Goal: Browse casually

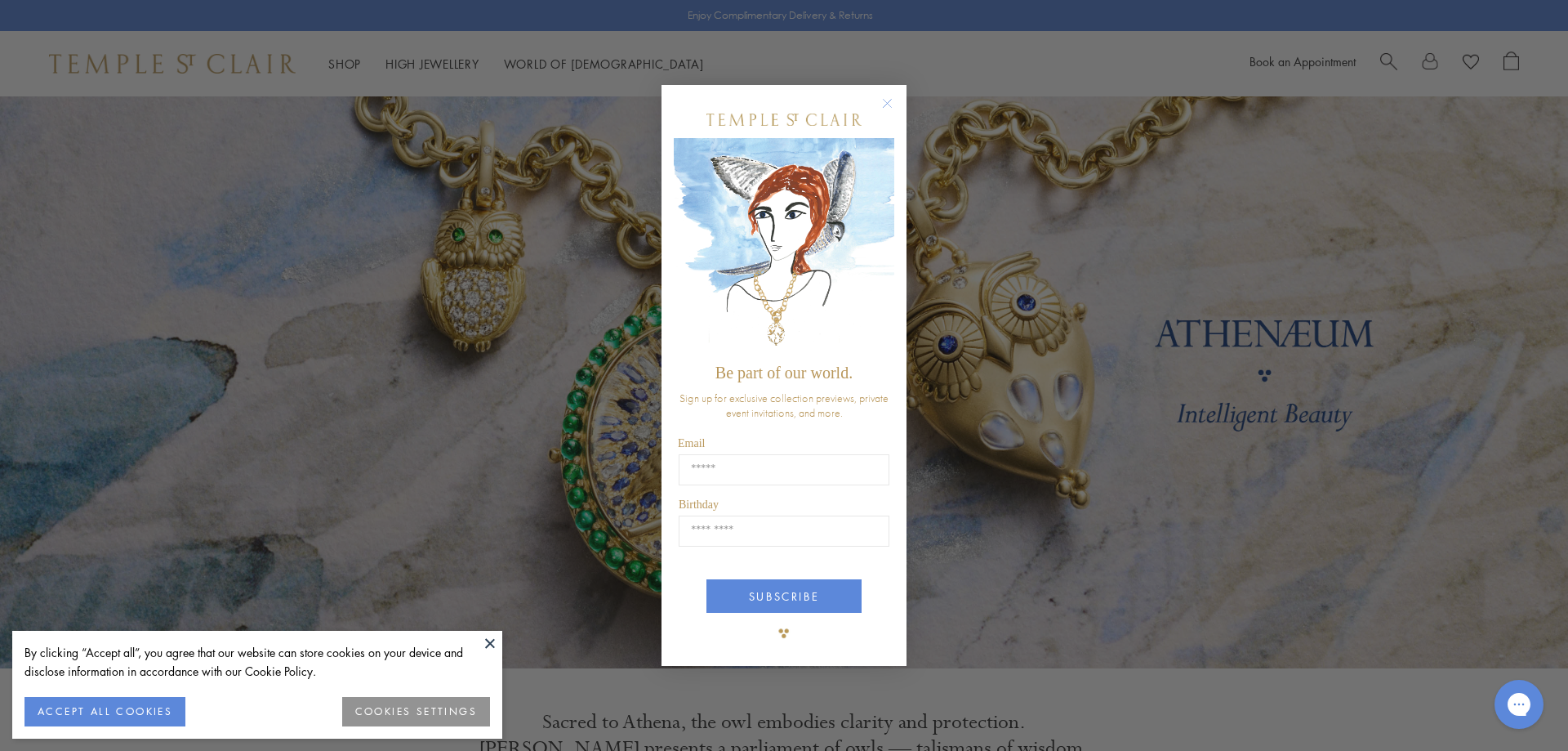
click at [889, 102] on icon "Close dialog" at bounding box center [887, 103] width 8 height 8
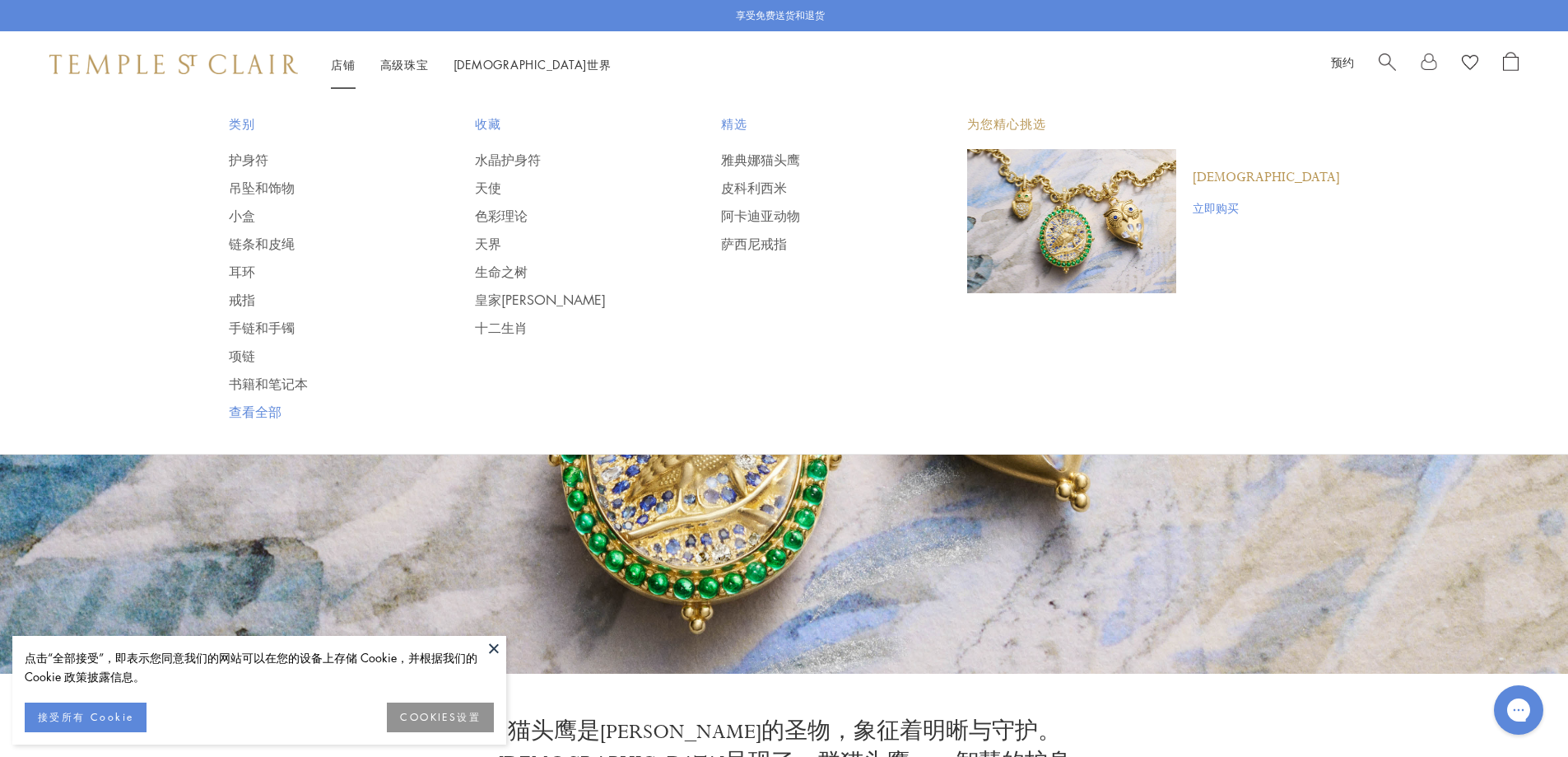
click at [251, 410] on font "查看全部" at bounding box center [255, 412] width 53 height 18
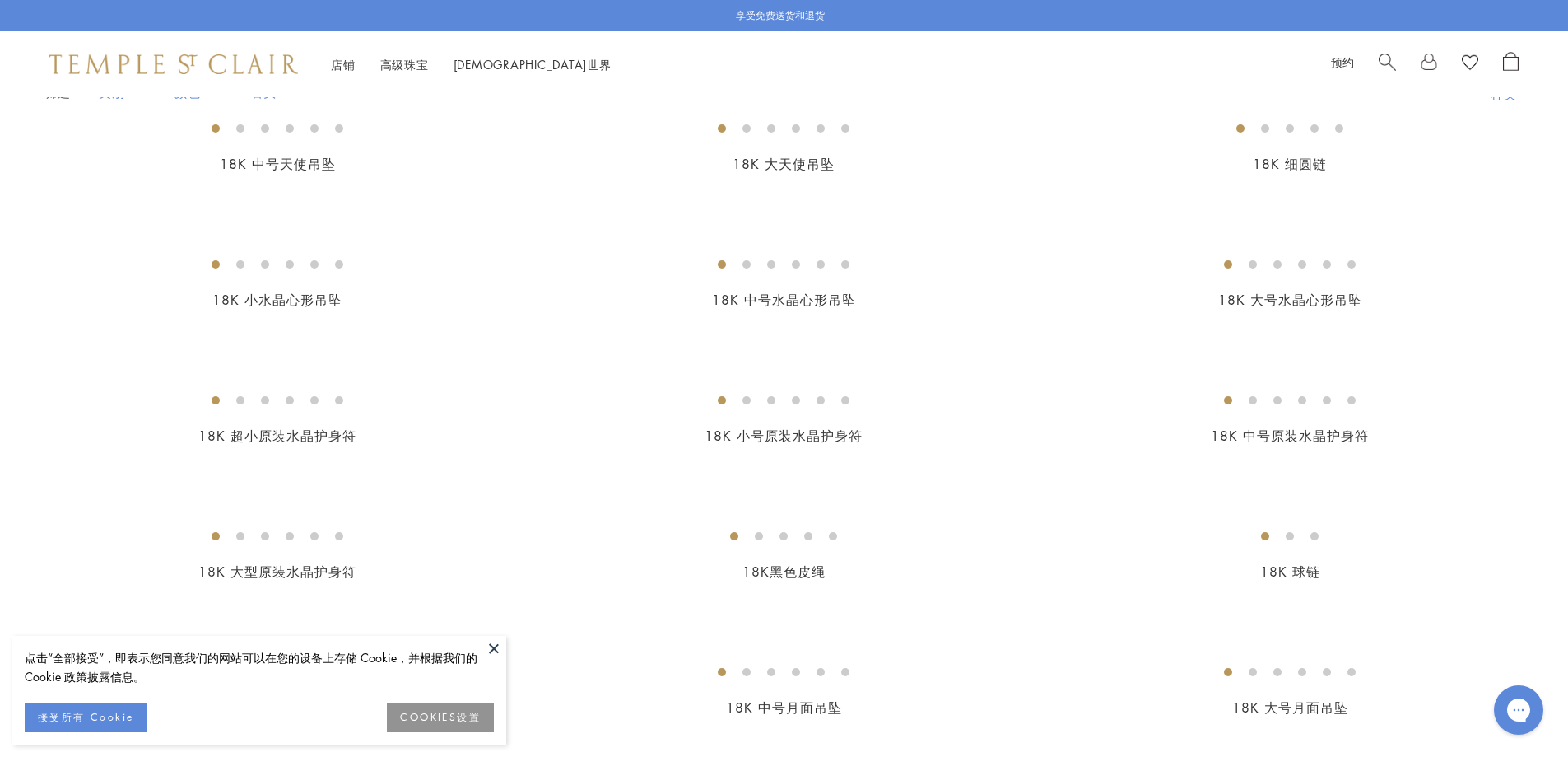
scroll to position [576, 0]
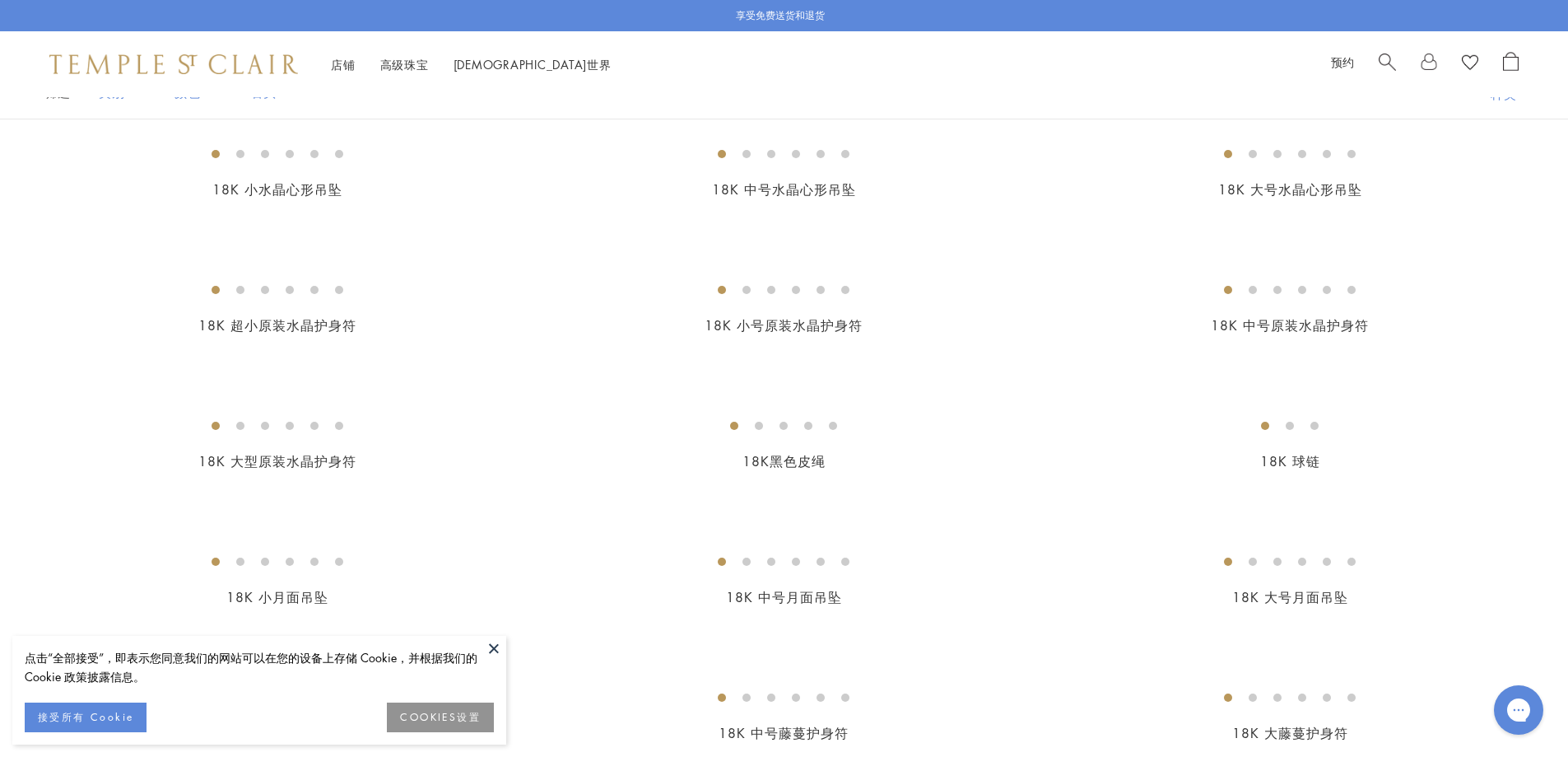
click at [498, 650] on button at bounding box center [494, 647] width 25 height 25
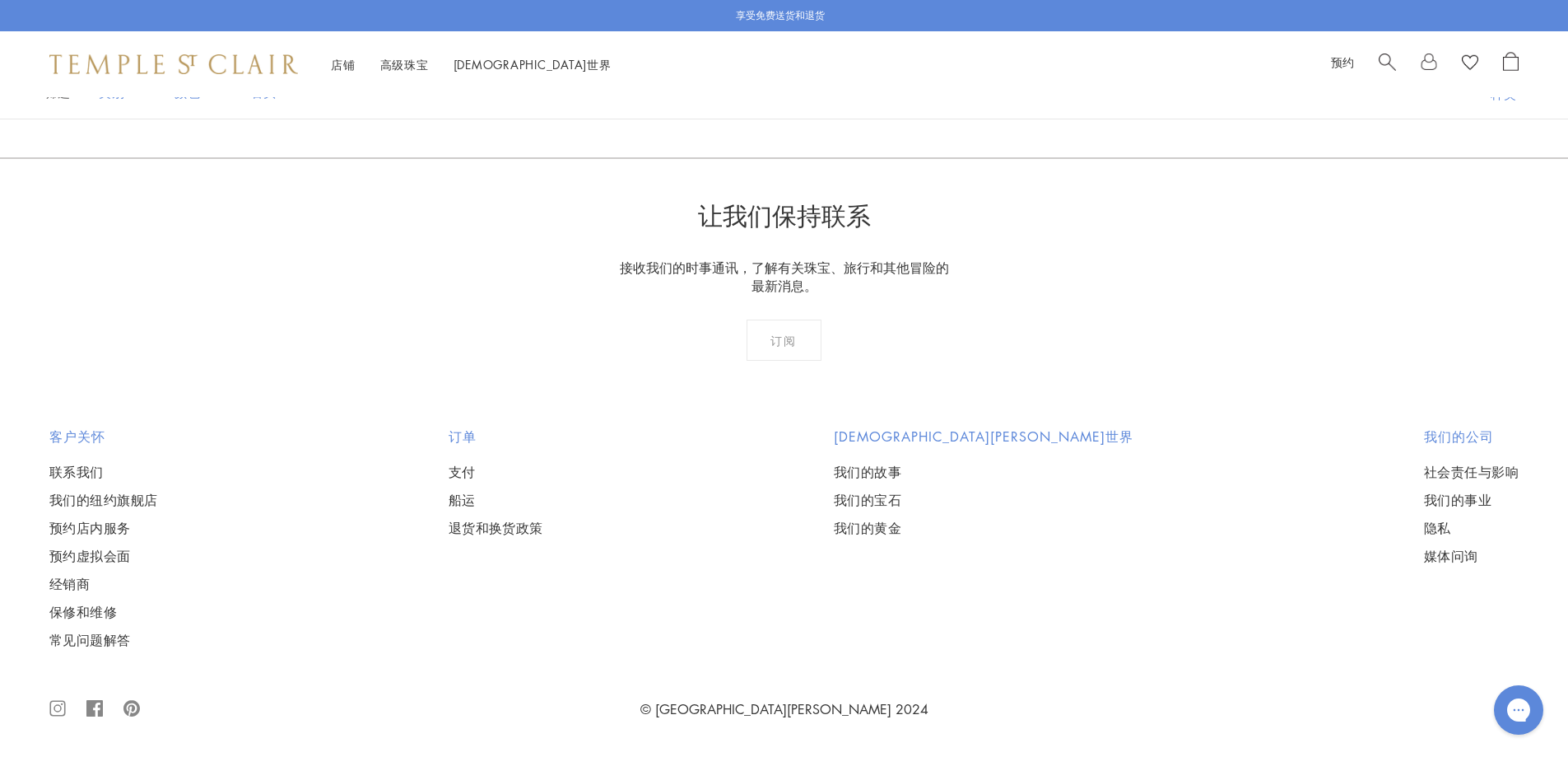
scroll to position [15643, 0]
click at [708, 91] on link "2" at bounding box center [701, 68] width 54 height 45
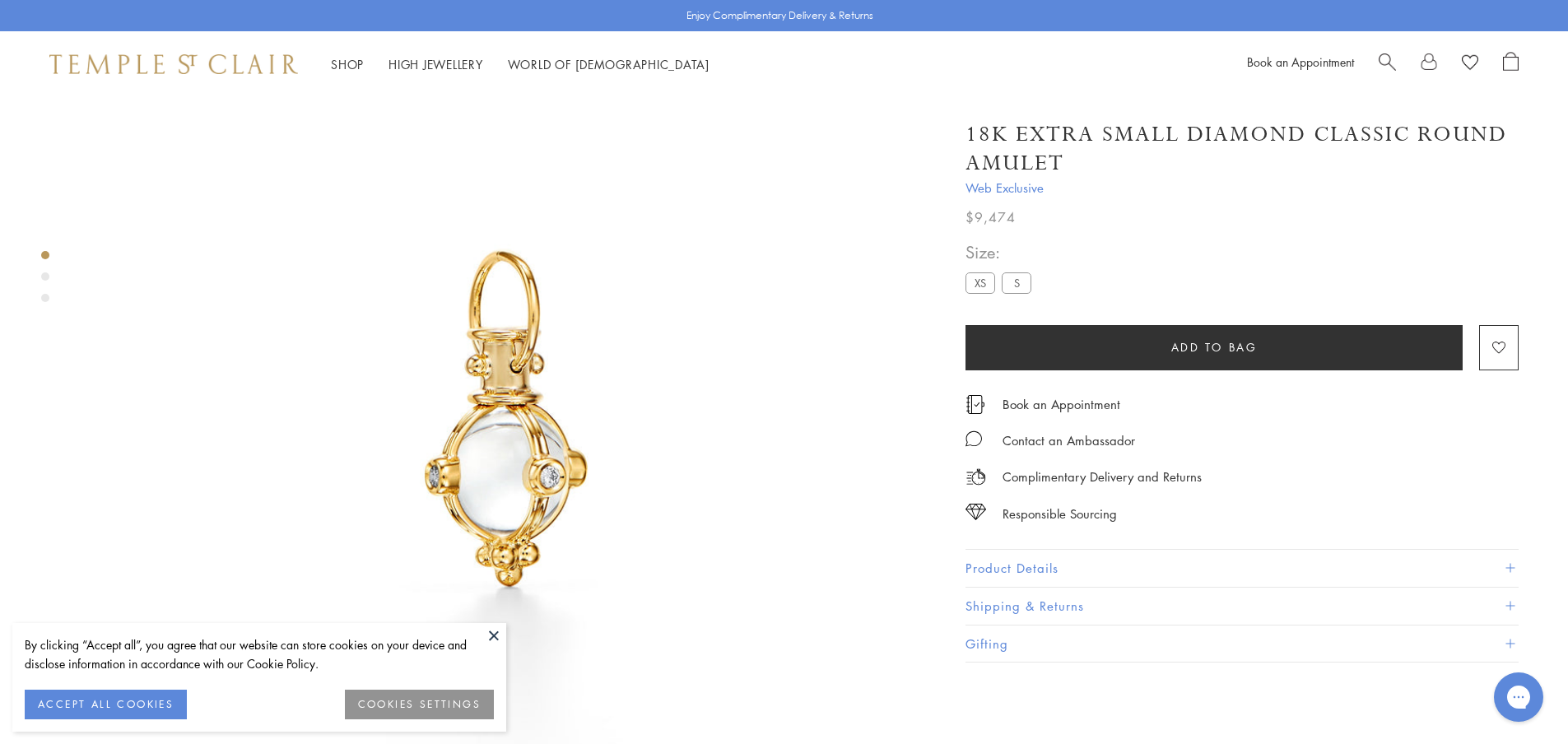
scroll to position [97, 0]
click at [491, 641] on button at bounding box center [494, 635] width 25 height 25
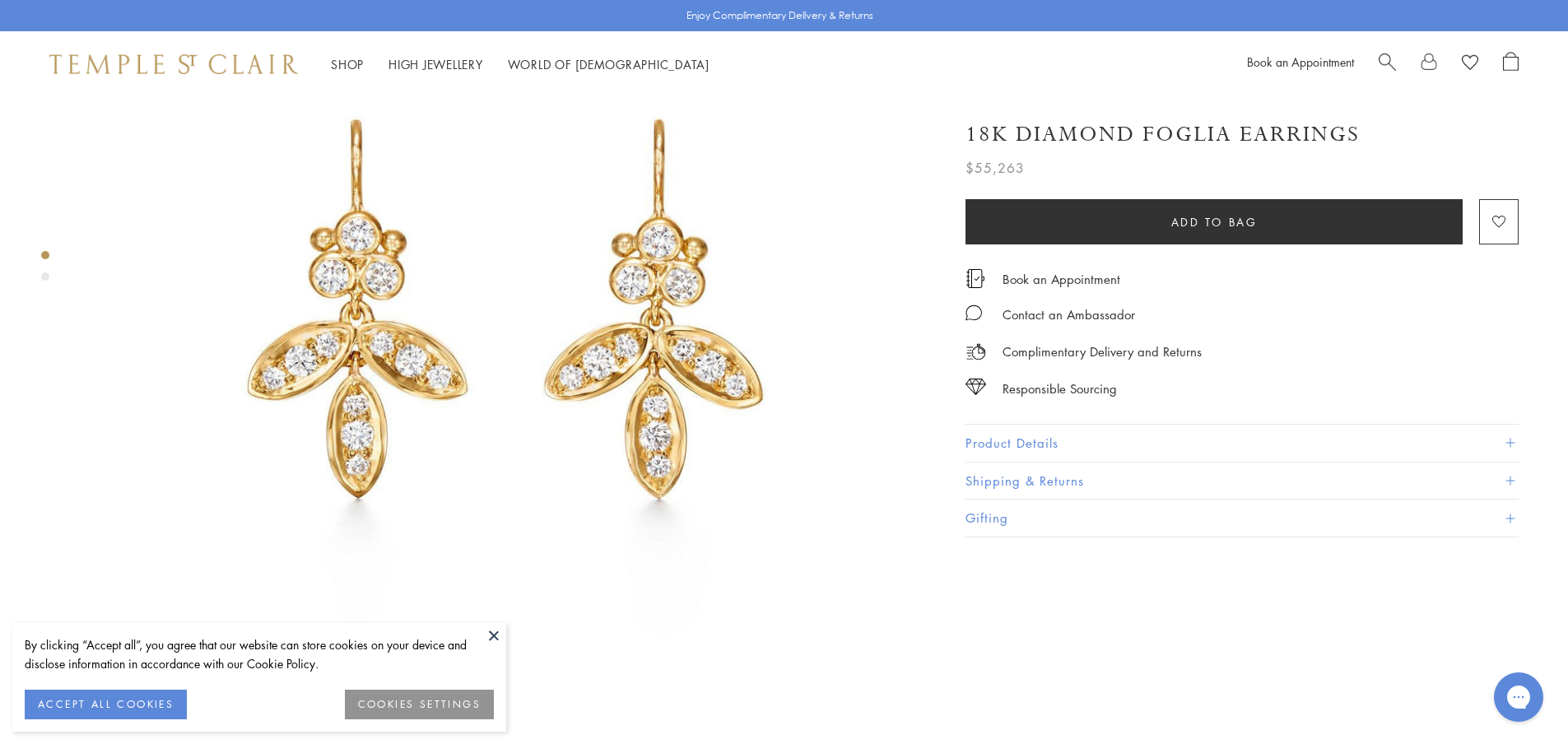
scroll to position [164, 0]
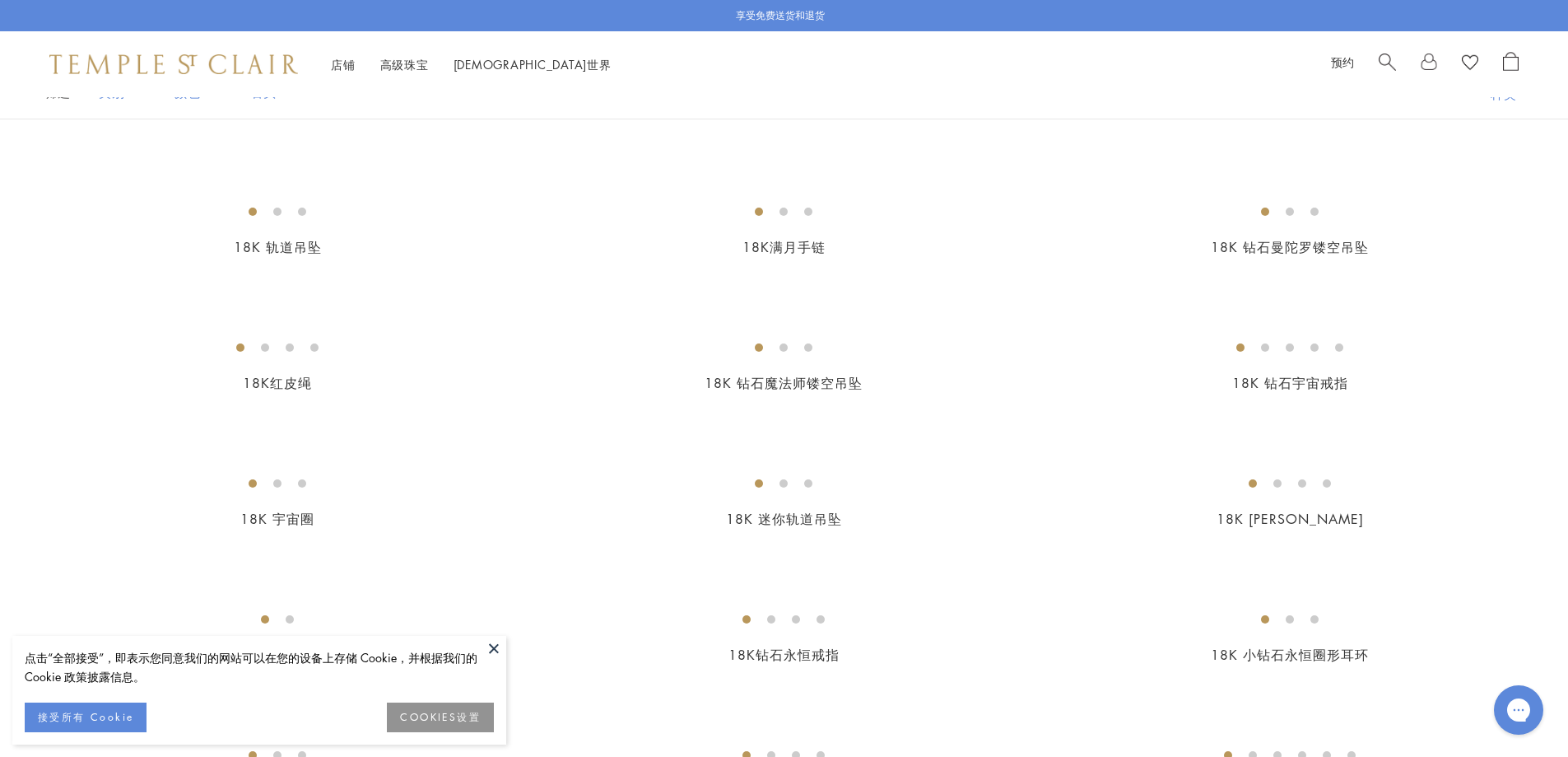
click at [498, 649] on button at bounding box center [494, 647] width 25 height 25
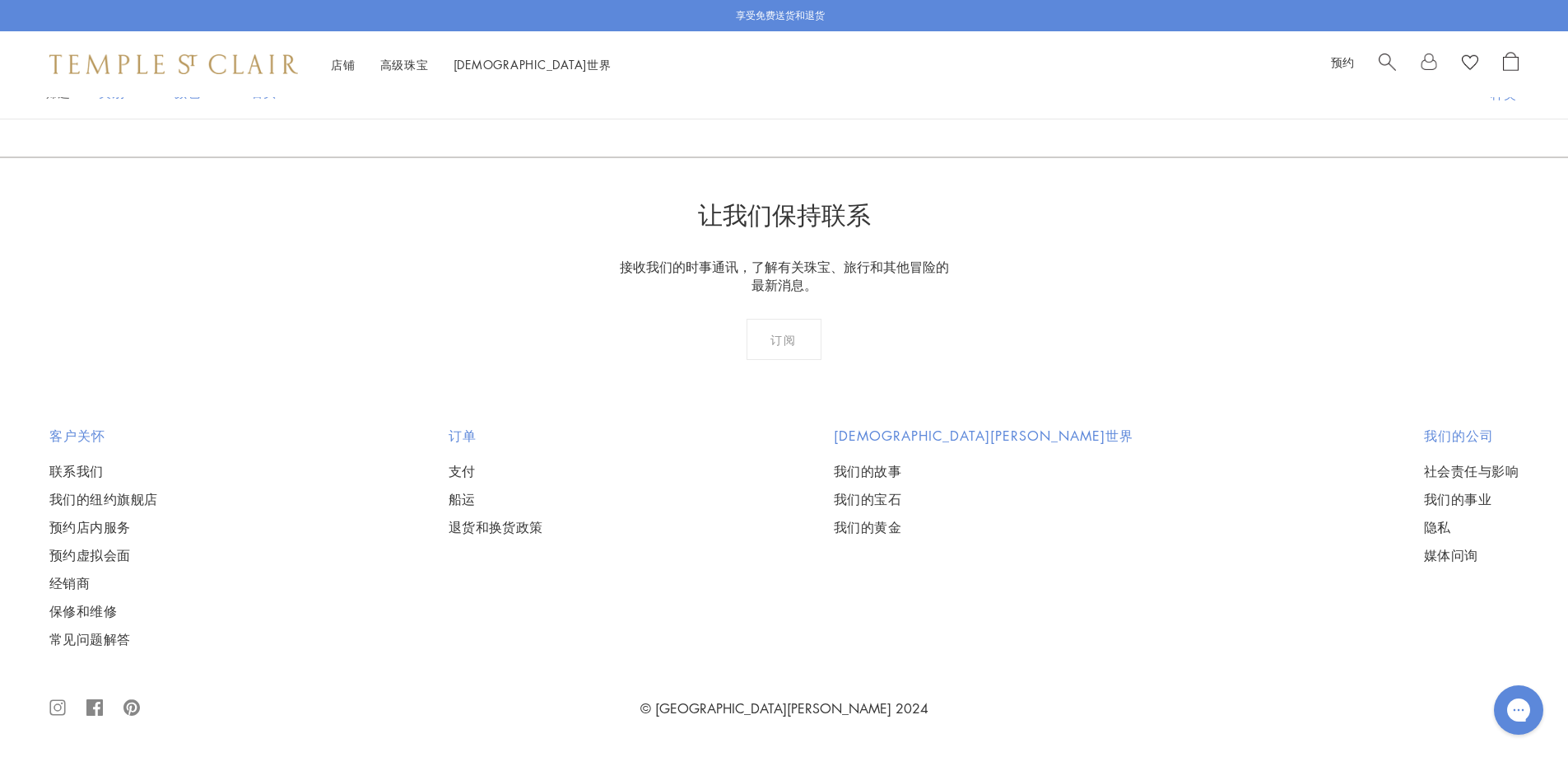
scroll to position [10868, 0]
click at [970, 90] on link at bounding box center [972, 67] width 51 height 45
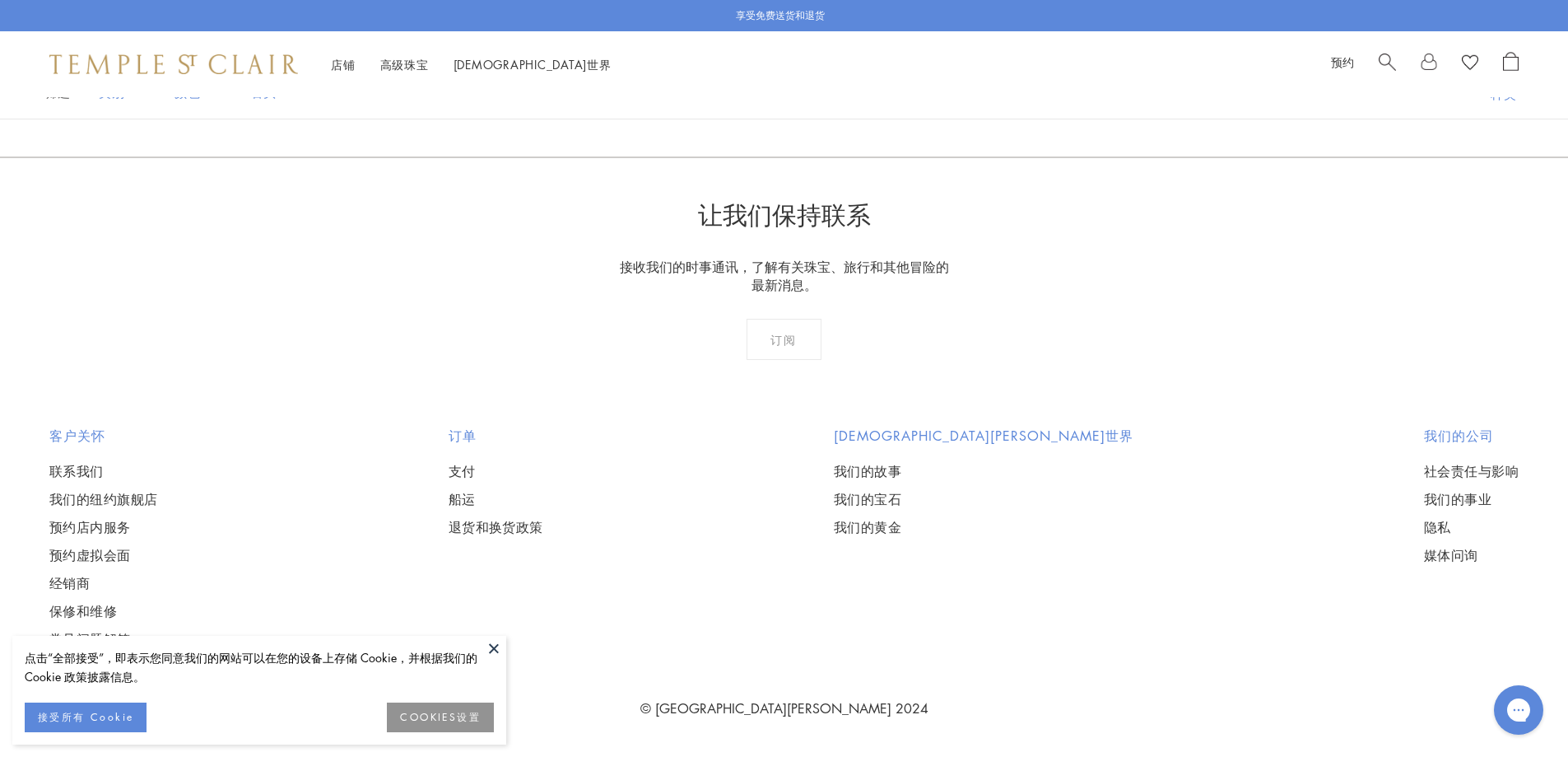
scroll to position [10868, 0]
click at [998, 90] on link at bounding box center [999, 67] width 51 height 45
click at [494, 644] on button at bounding box center [494, 647] width 25 height 25
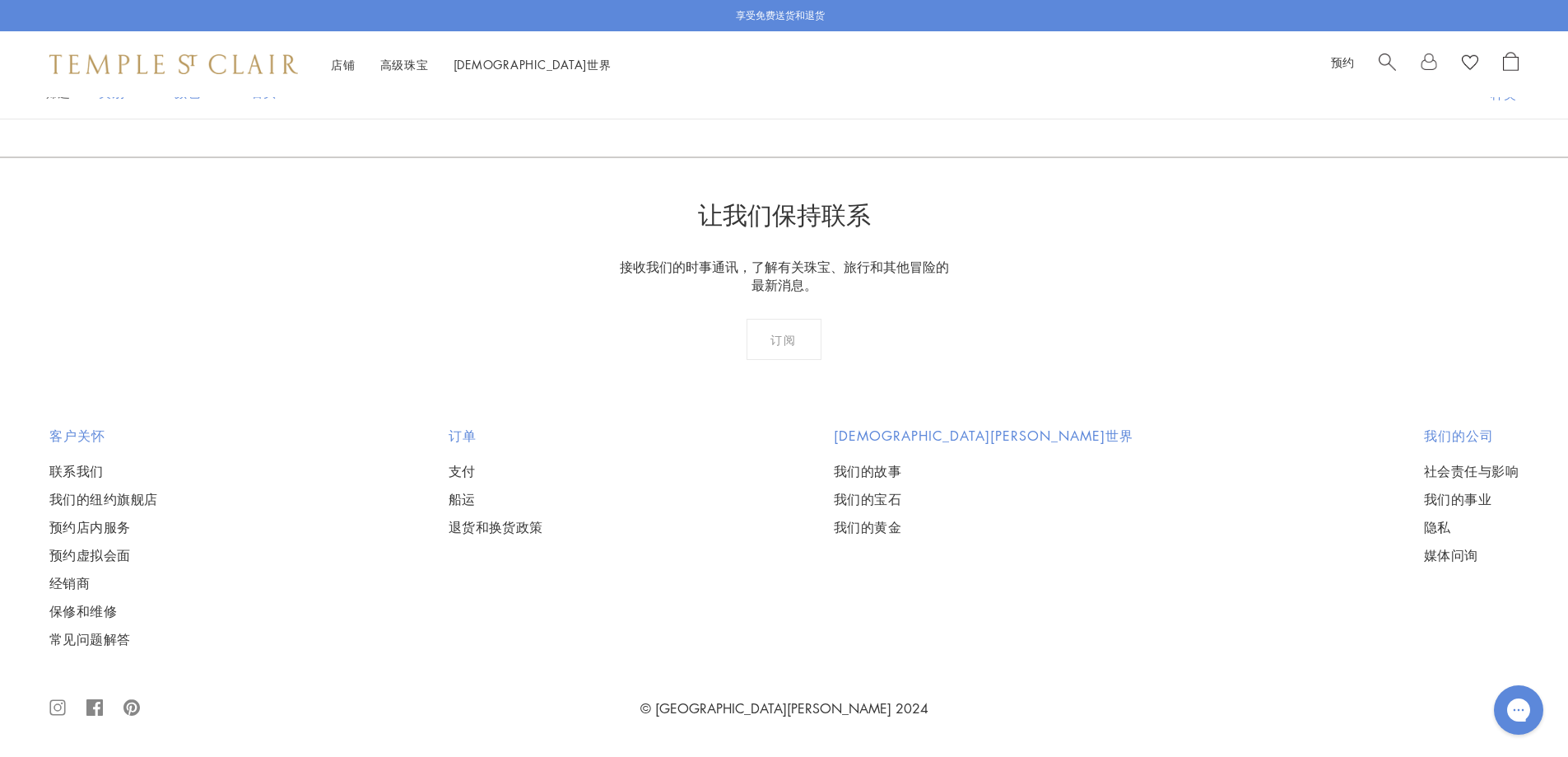
scroll to position [10950, 0]
click at [812, 77] on font "5" at bounding box center [808, 67] width 8 height 18
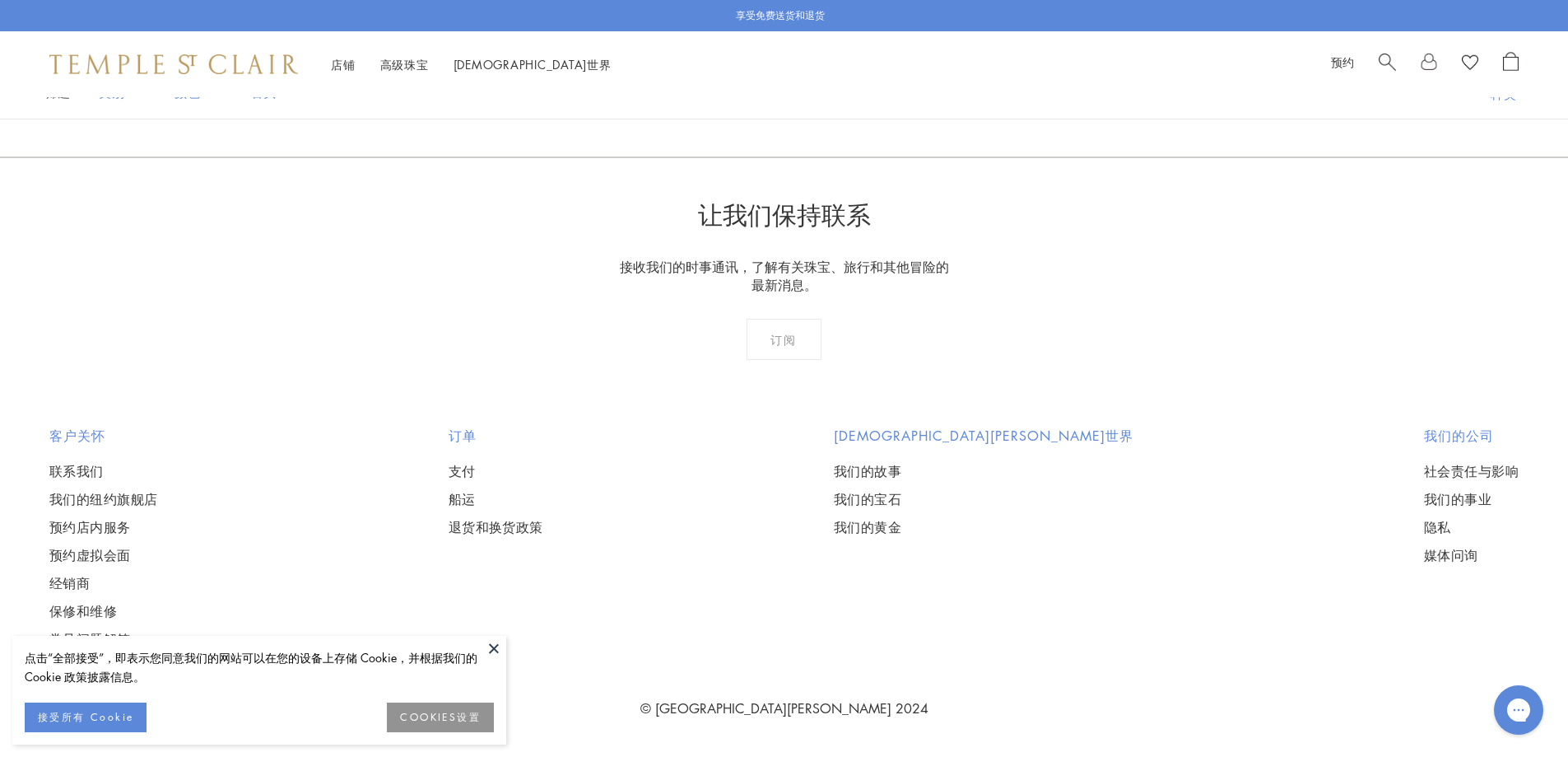
scroll to position [9138, 0]
click at [1030, 90] on link at bounding box center [1026, 67] width 51 height 45
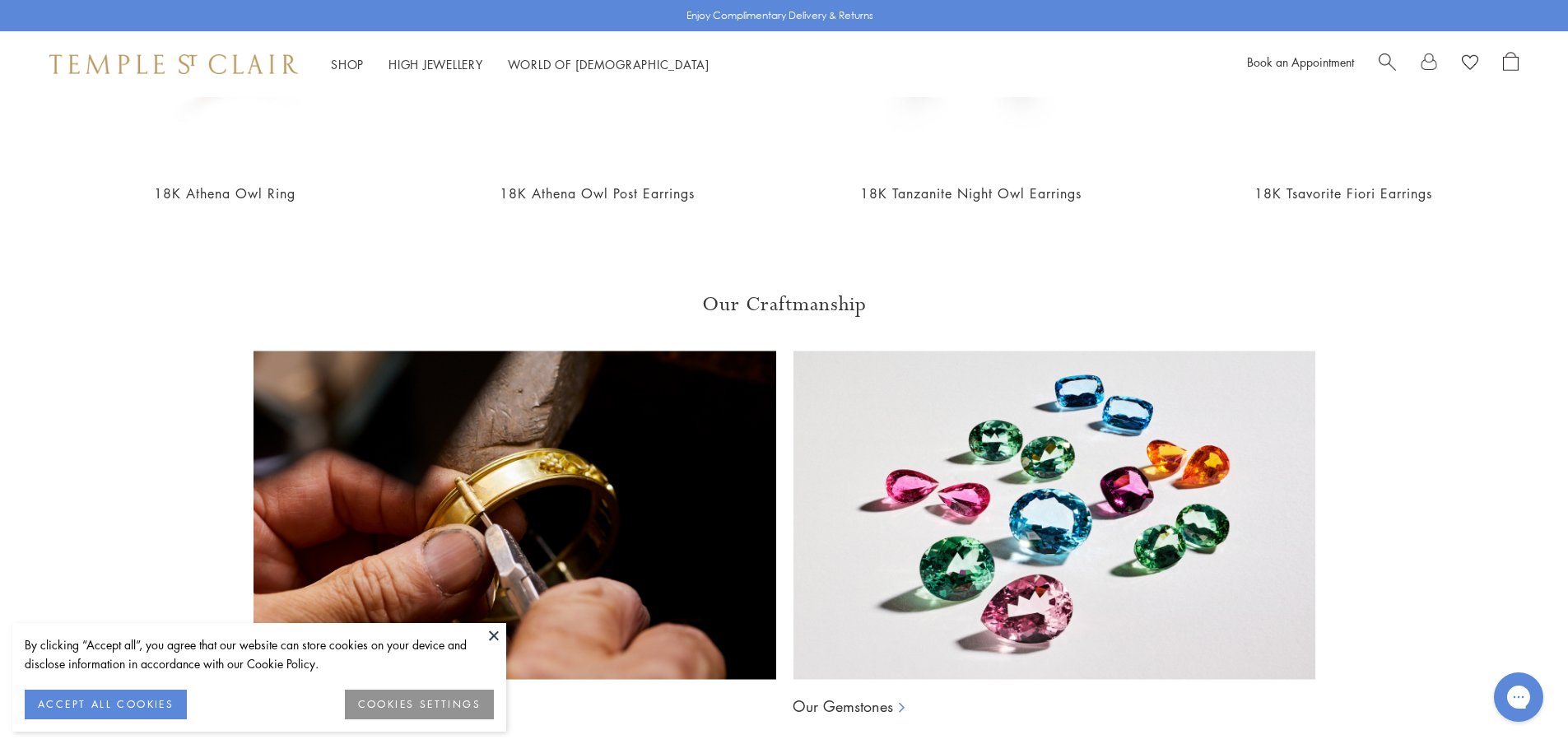
scroll to position [2552, 0]
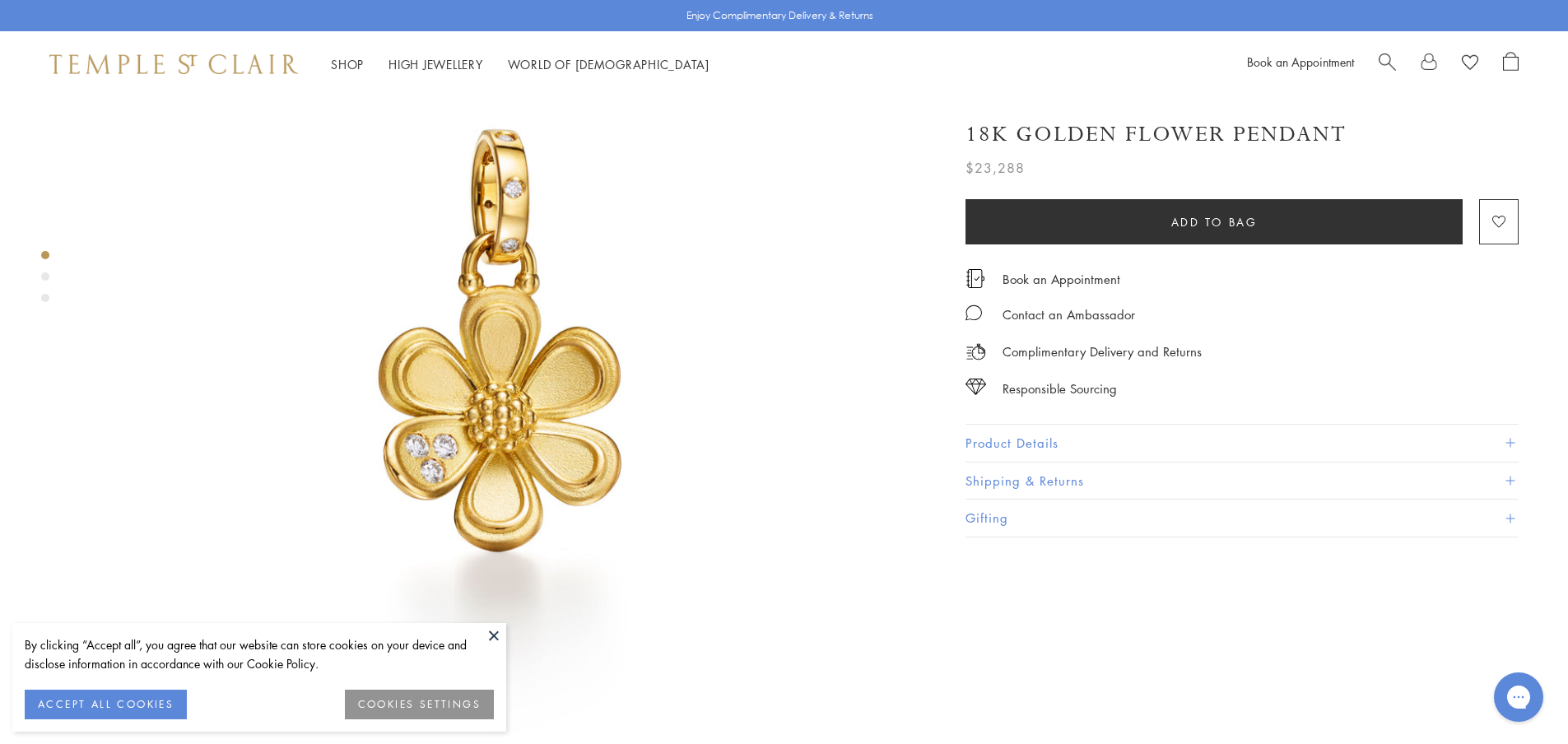
scroll to position [164, 0]
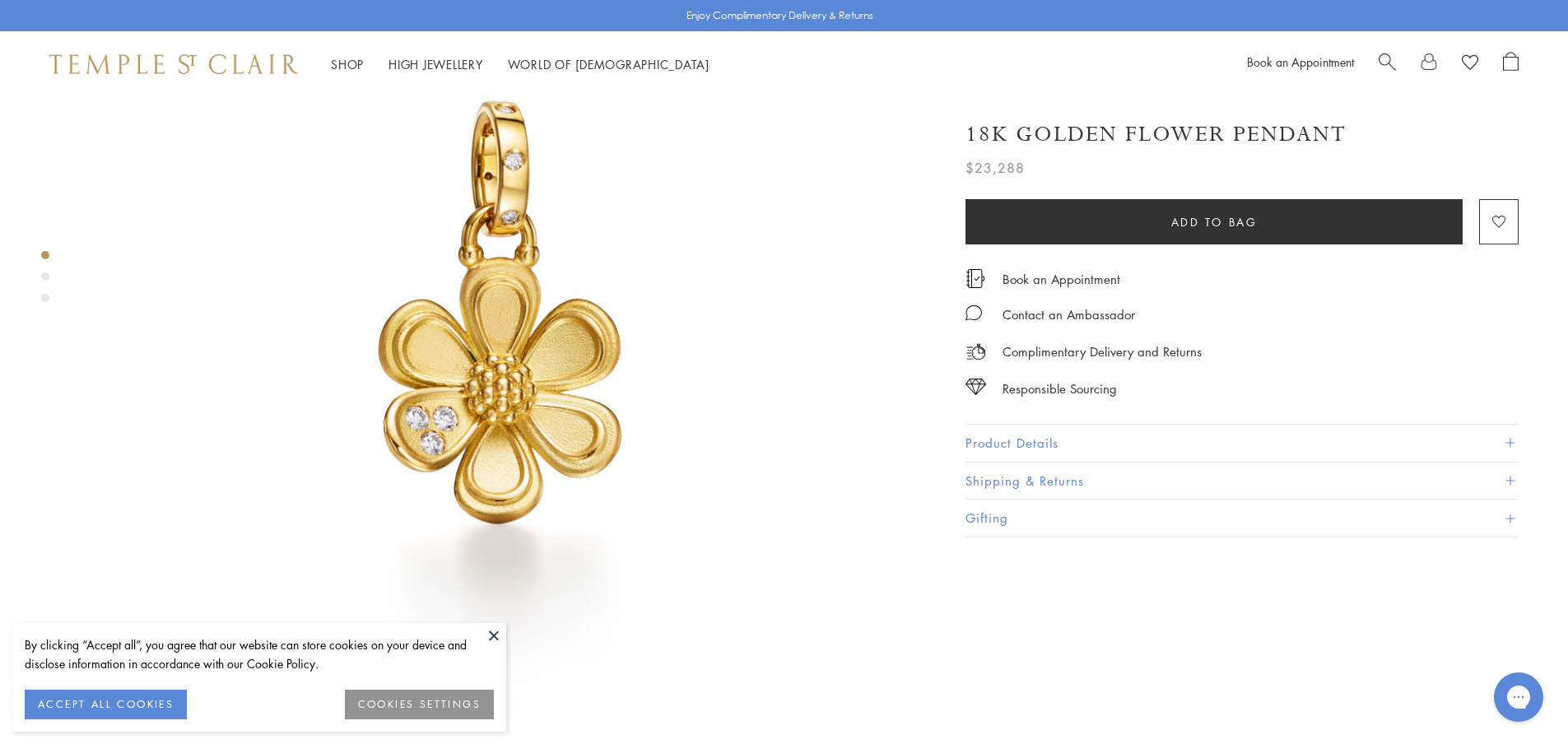
click at [485, 620] on img at bounding box center [504, 354] width 844 height 844
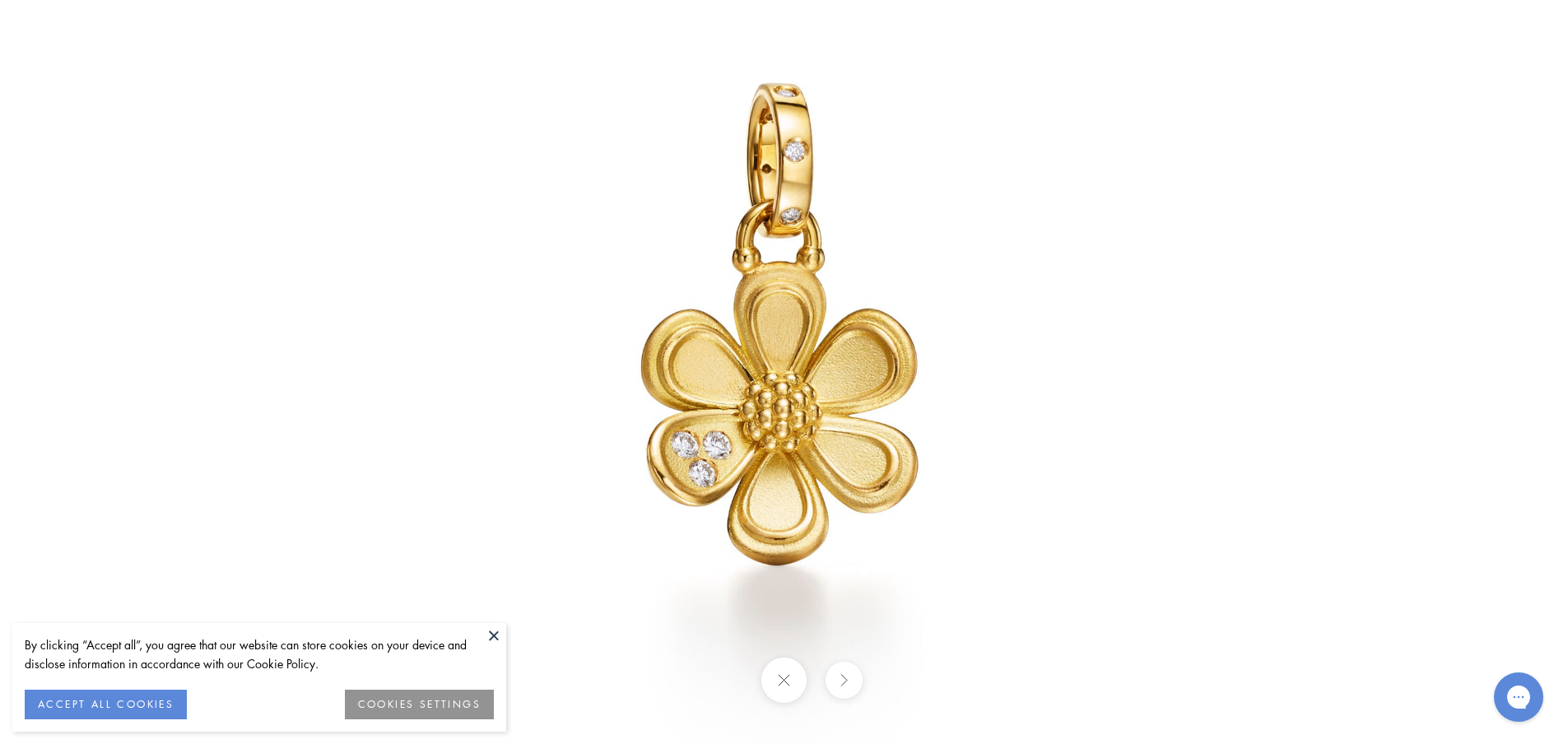
click at [498, 638] on button at bounding box center [494, 635] width 25 height 25
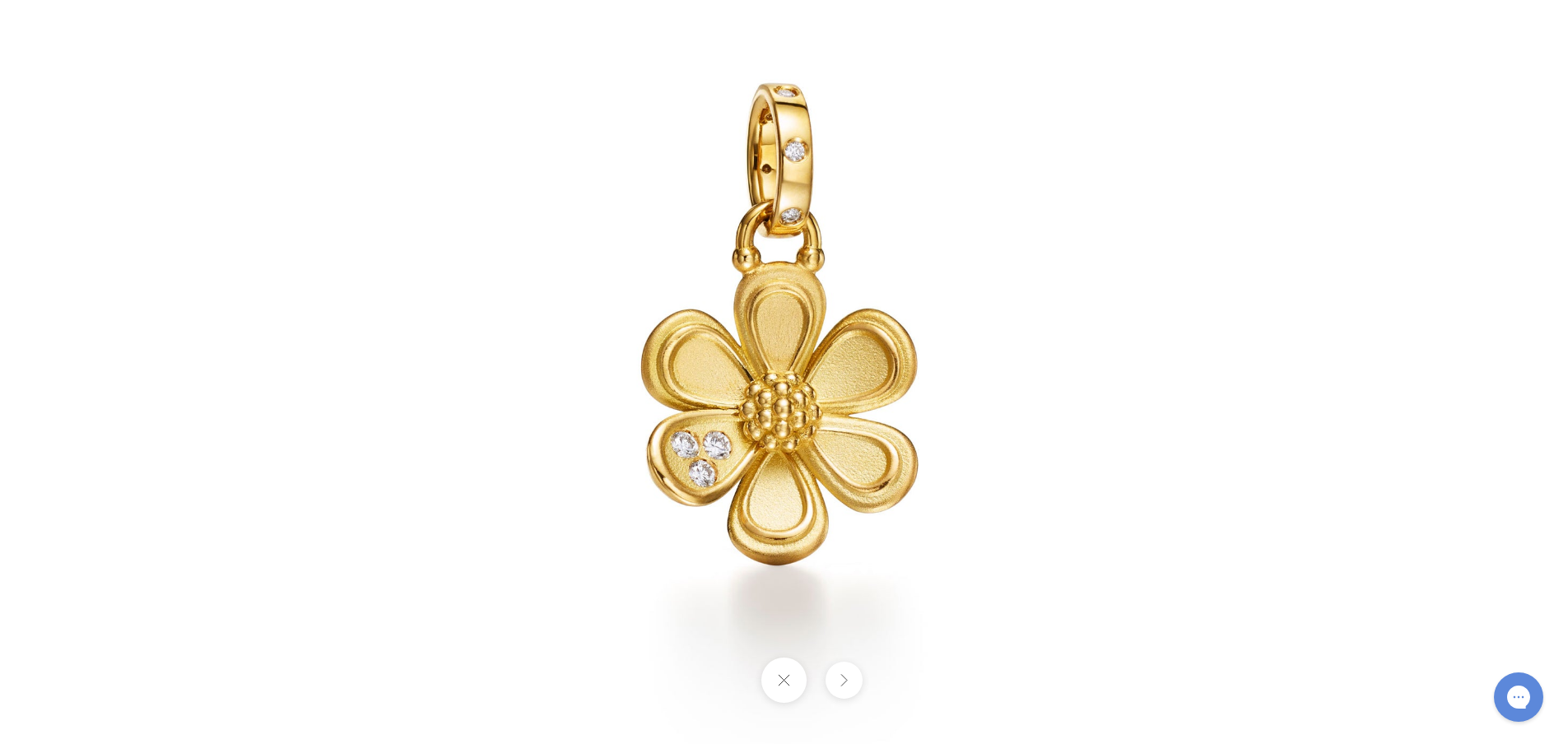
click at [786, 681] on button at bounding box center [784, 680] width 45 height 45
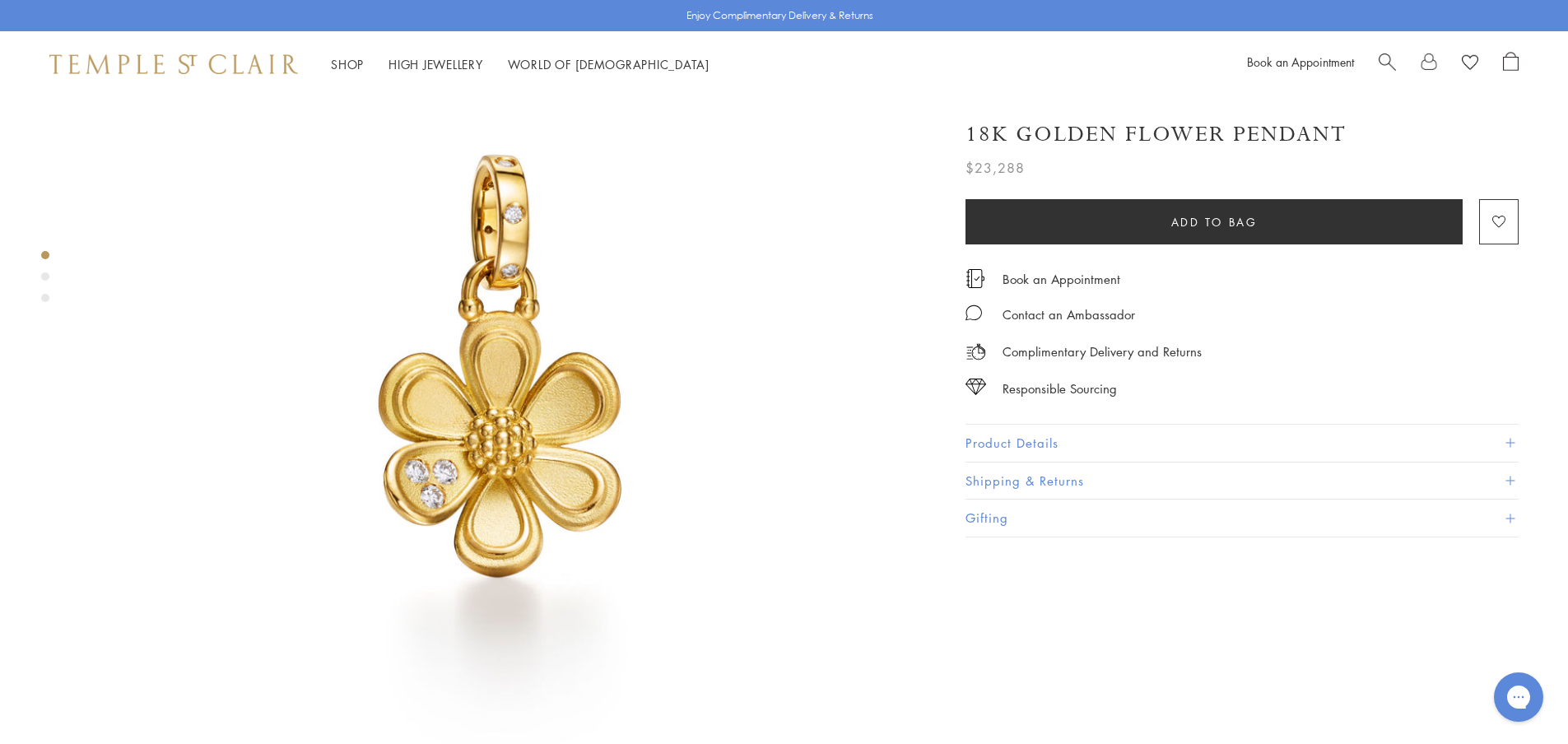
scroll to position [82, 0]
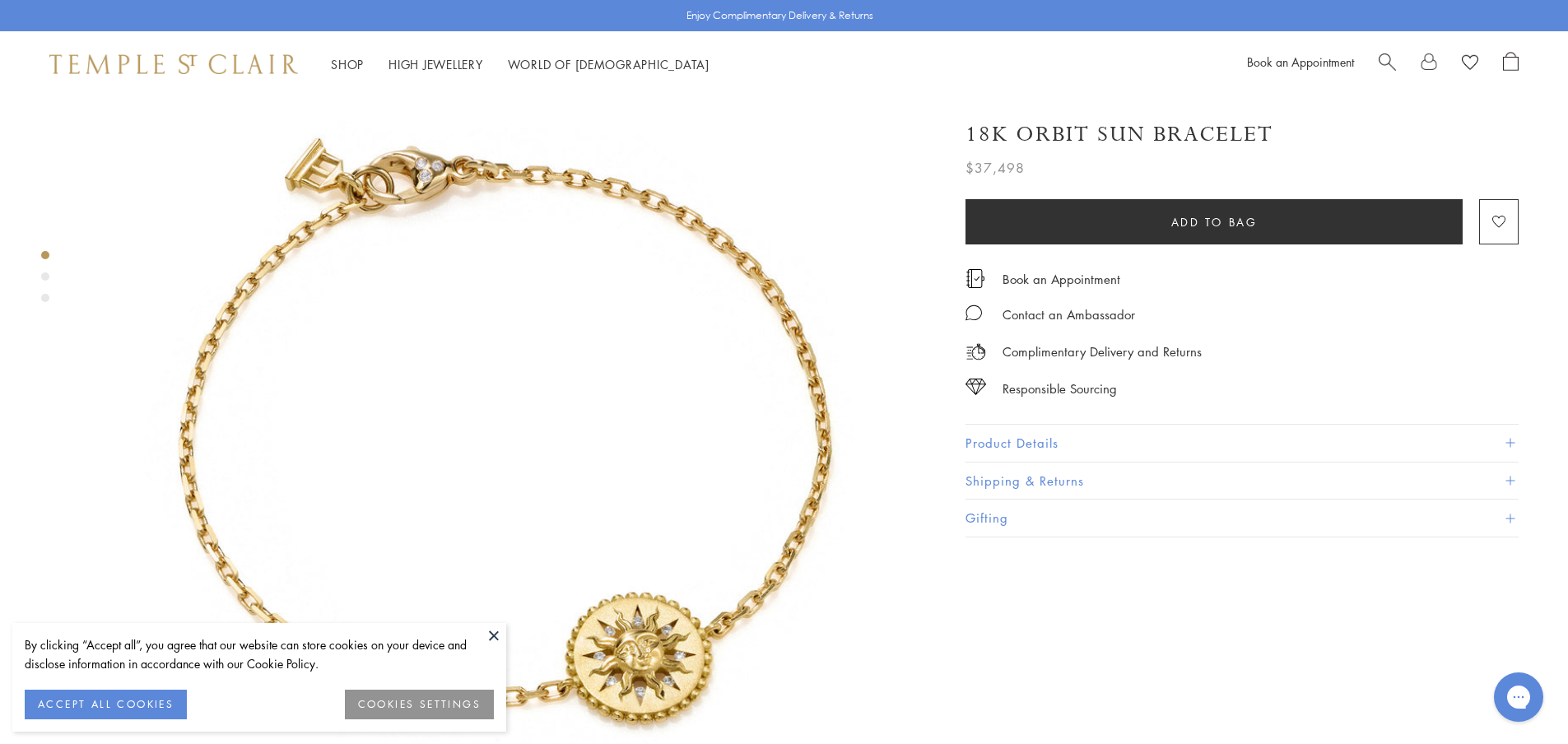
scroll to position [164, 0]
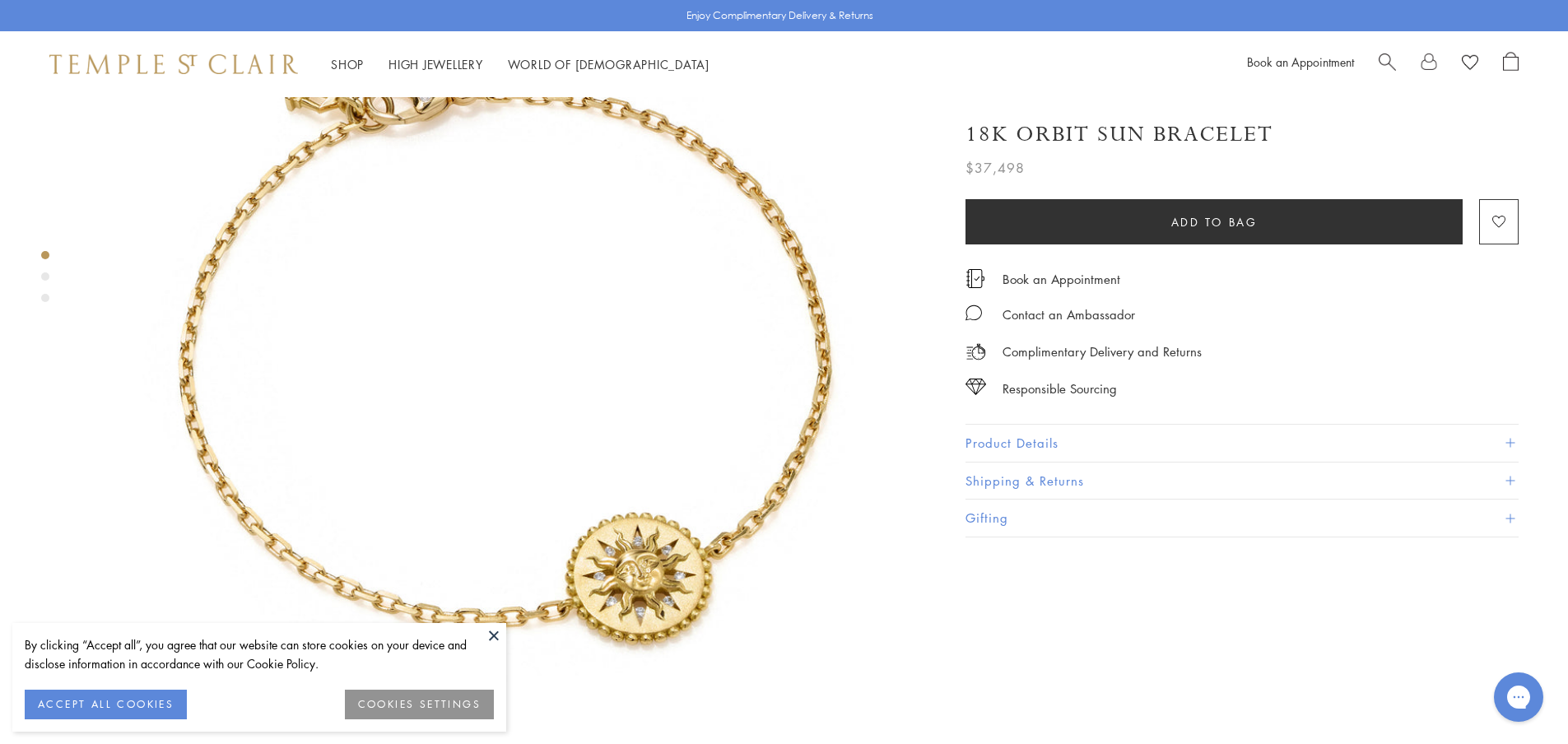
click at [494, 630] on button at bounding box center [494, 635] width 25 height 25
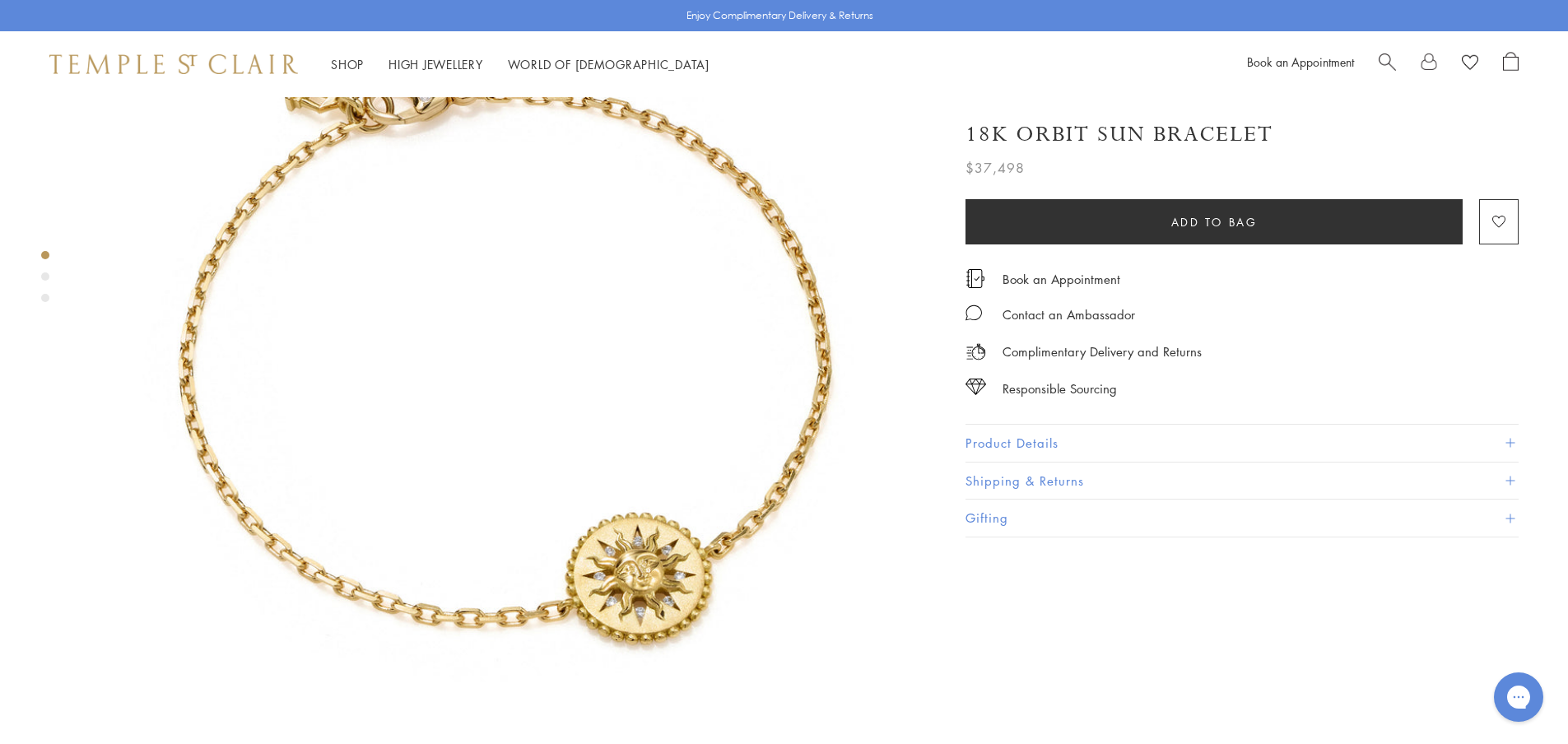
scroll to position [82, 0]
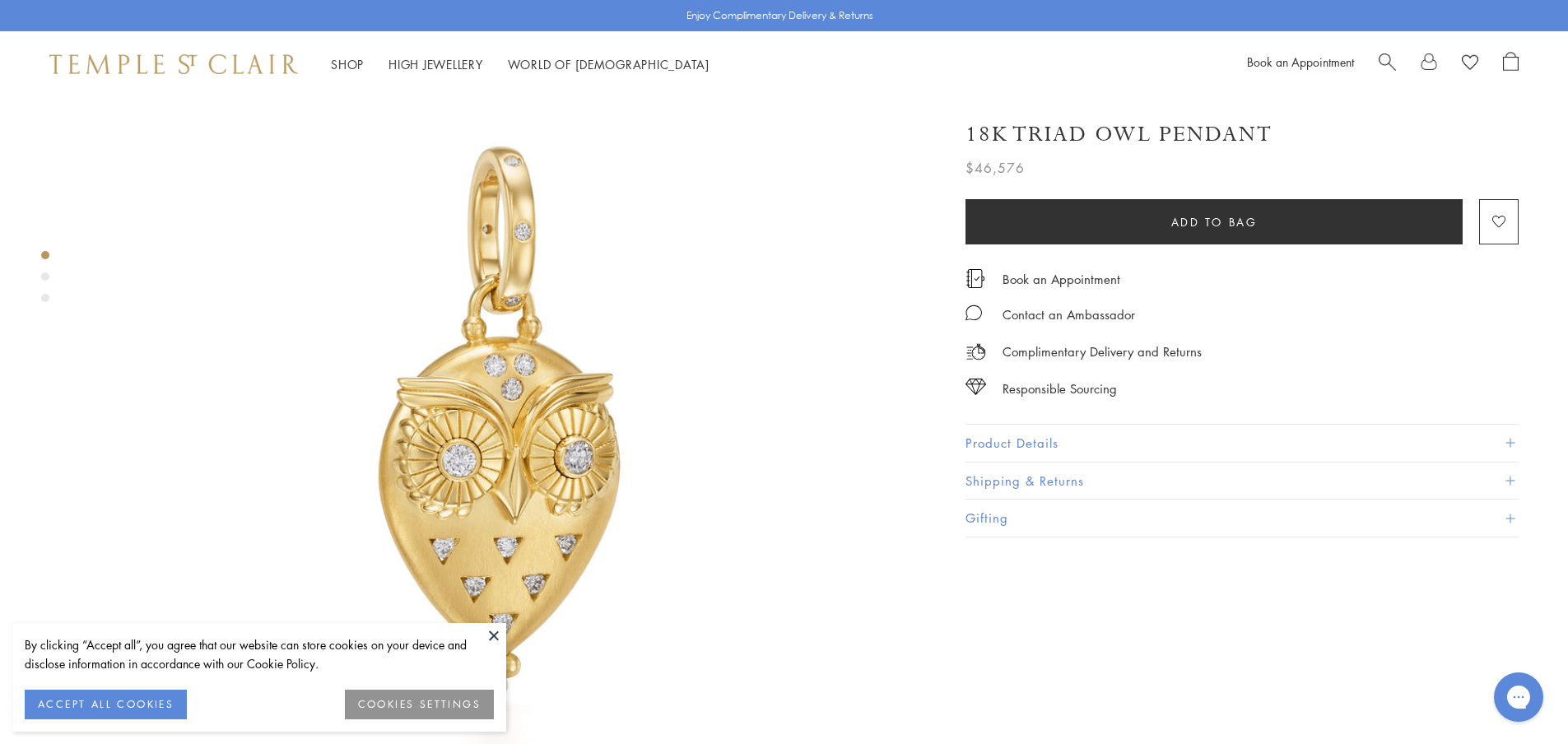
scroll to position [164, 0]
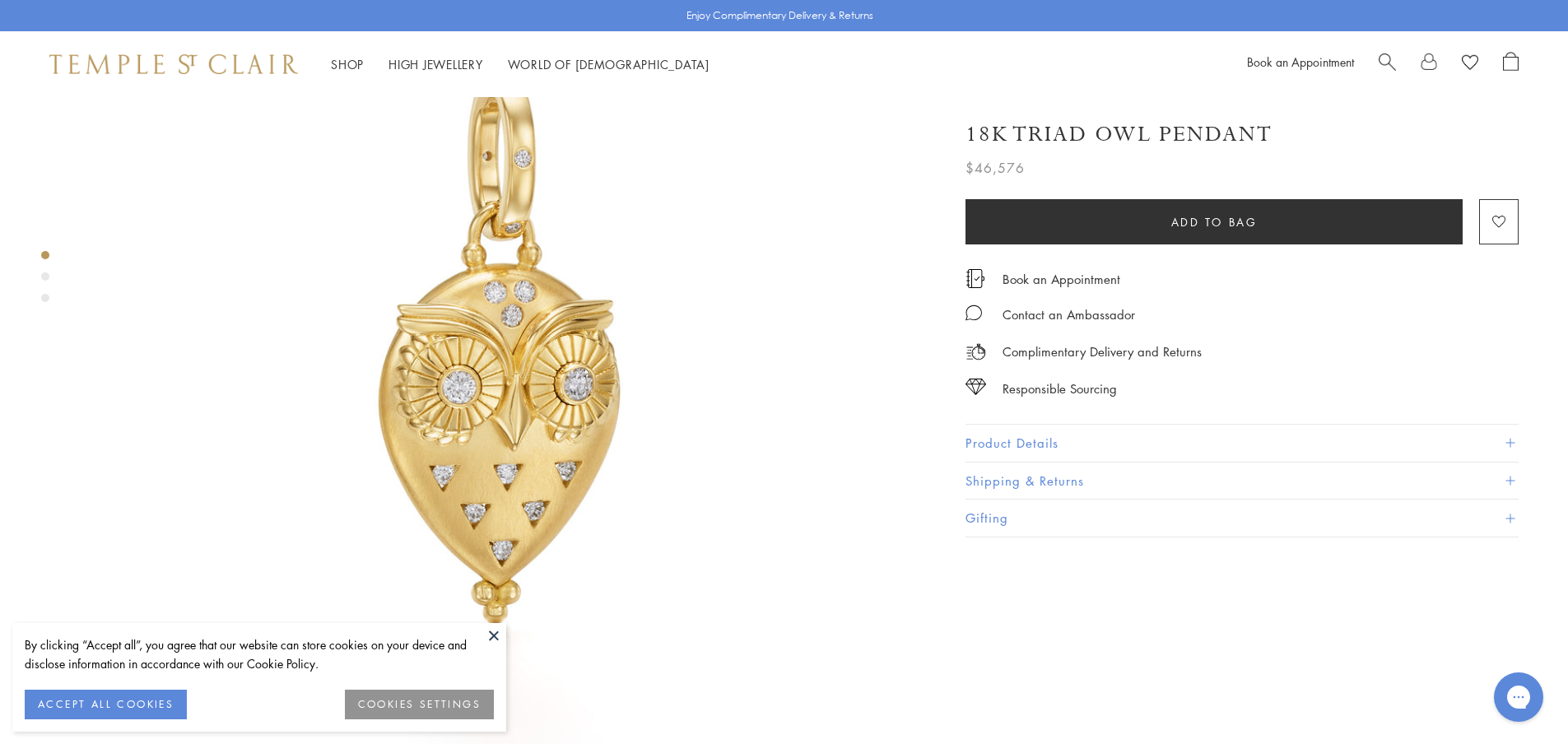
click at [496, 637] on button at bounding box center [494, 635] width 25 height 25
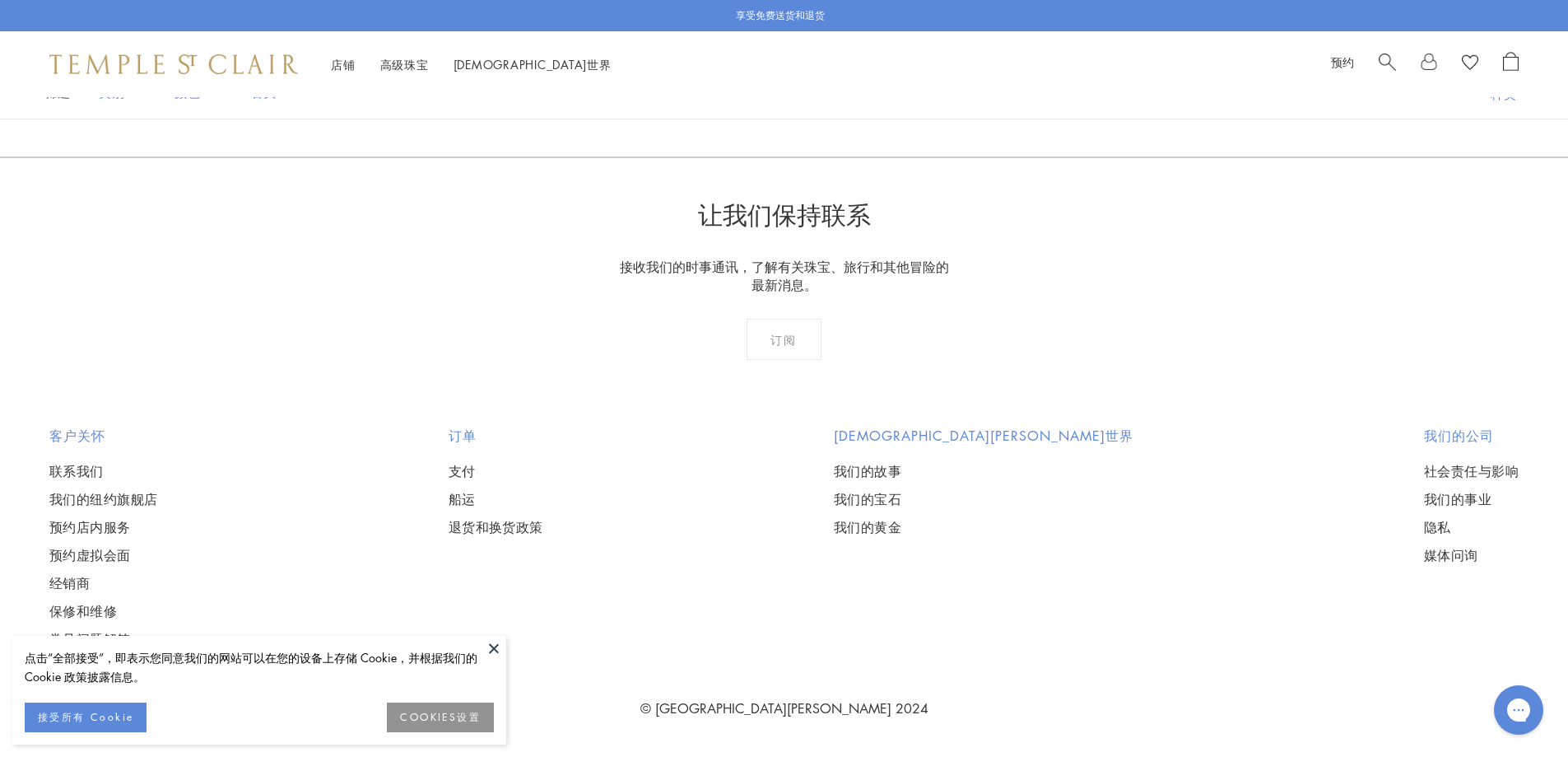
scroll to position [2635, 0]
click at [497, 647] on button at bounding box center [494, 647] width 25 height 25
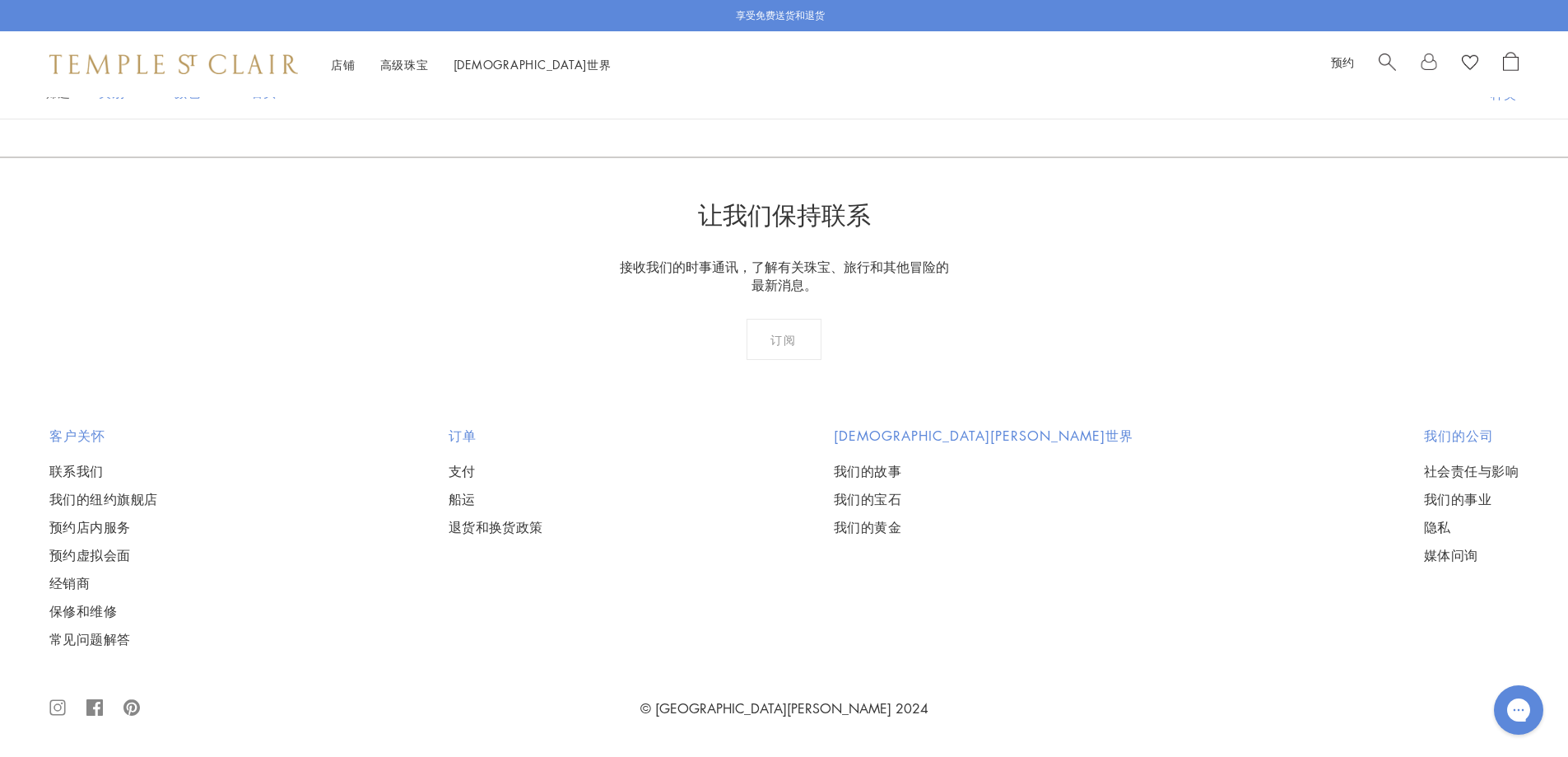
scroll to position [9880, 0]
click at [994, 90] on link at bounding box center [999, 67] width 51 height 45
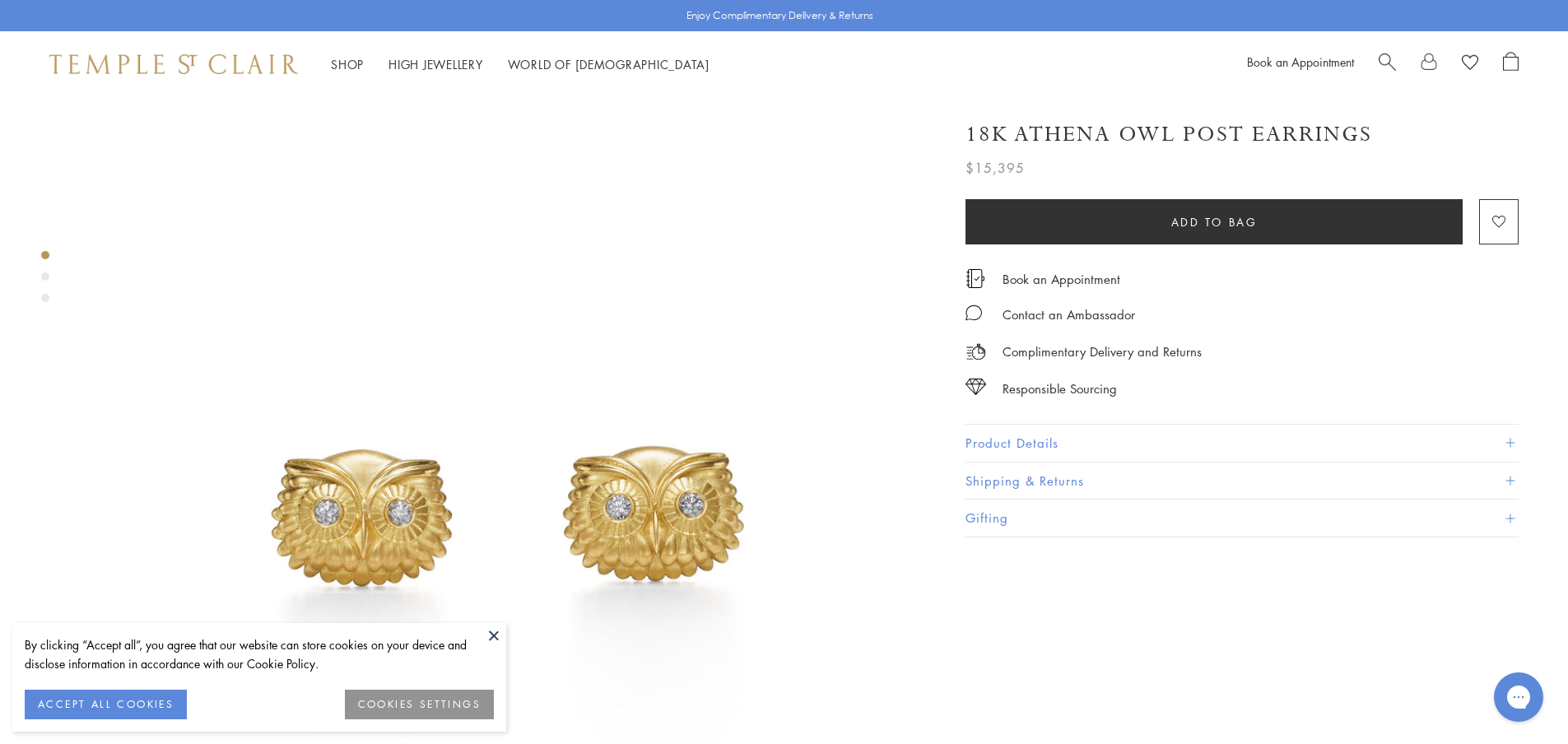
click at [498, 630] on button at bounding box center [494, 635] width 25 height 25
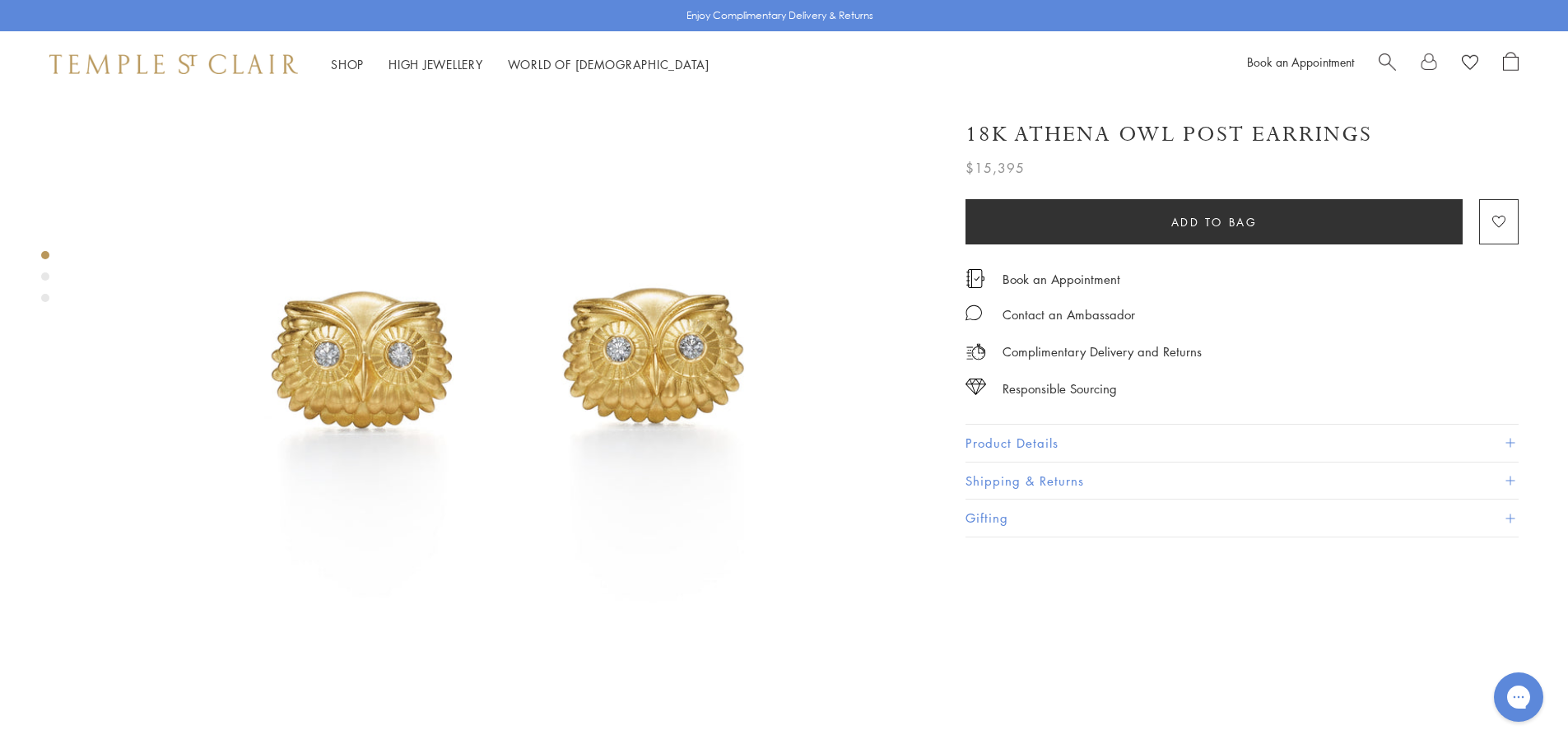
scroll to position [164, 0]
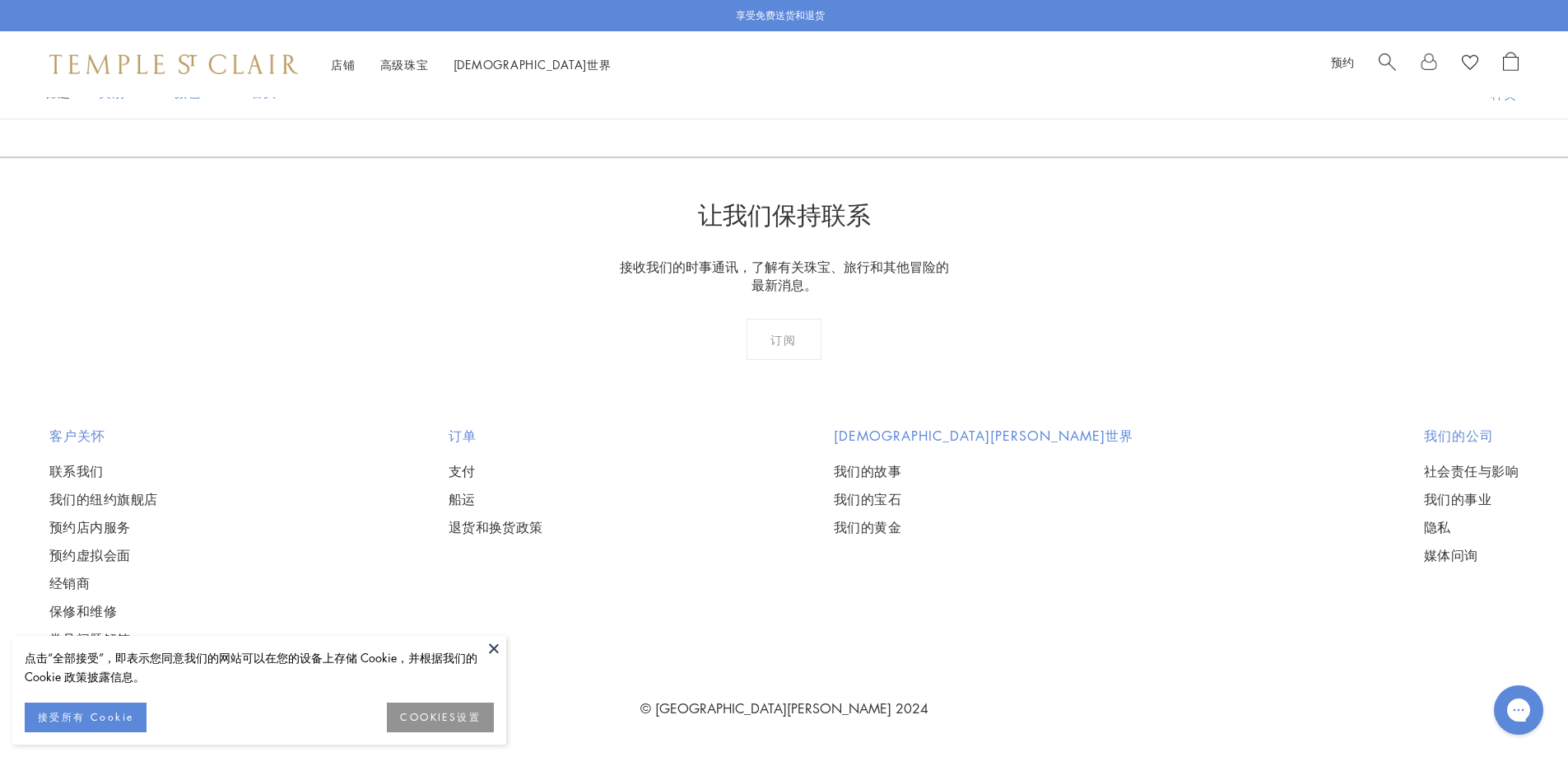
scroll to position [11938, 0]
click at [916, 90] on link "8" at bounding box center [920, 67] width 54 height 45
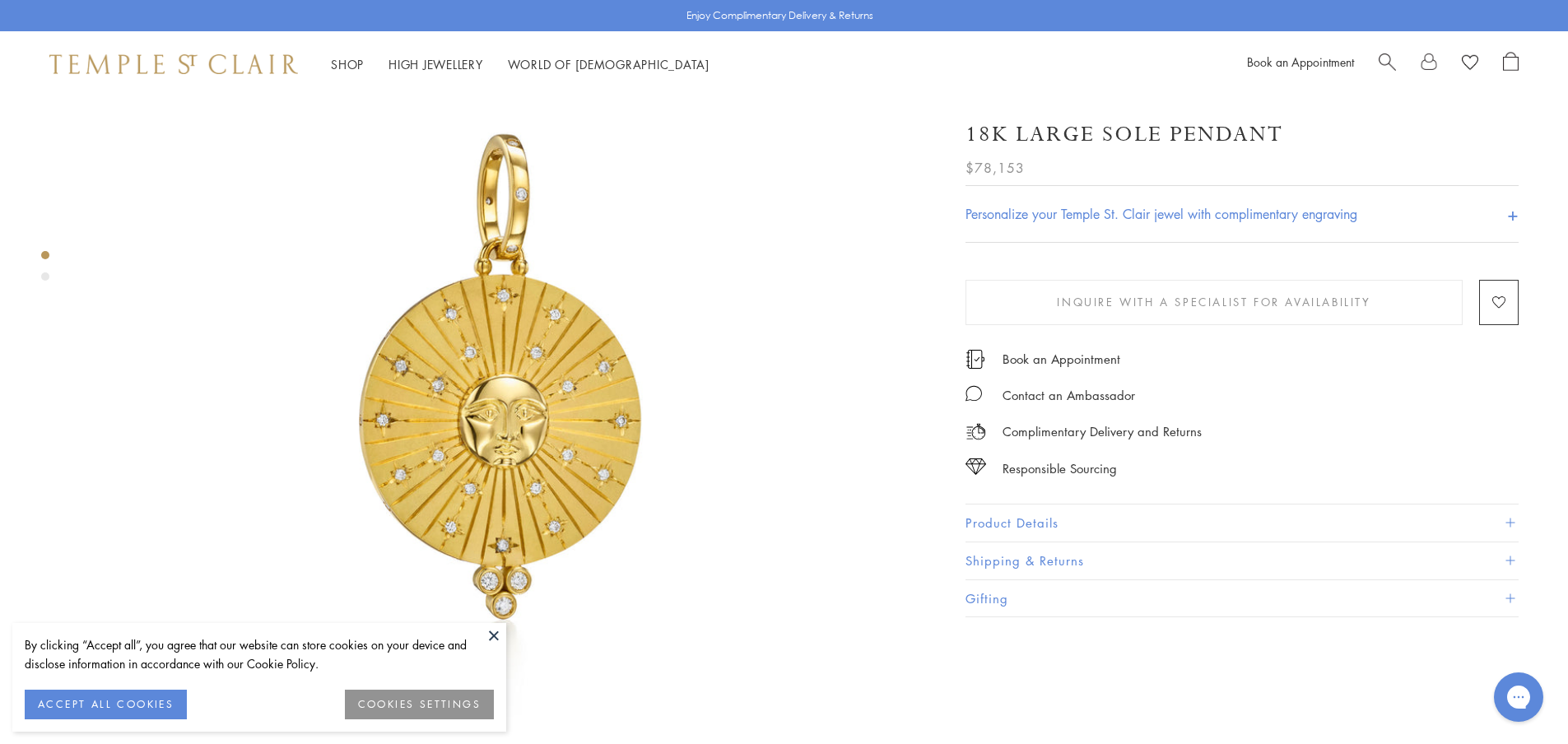
scroll to position [164, 0]
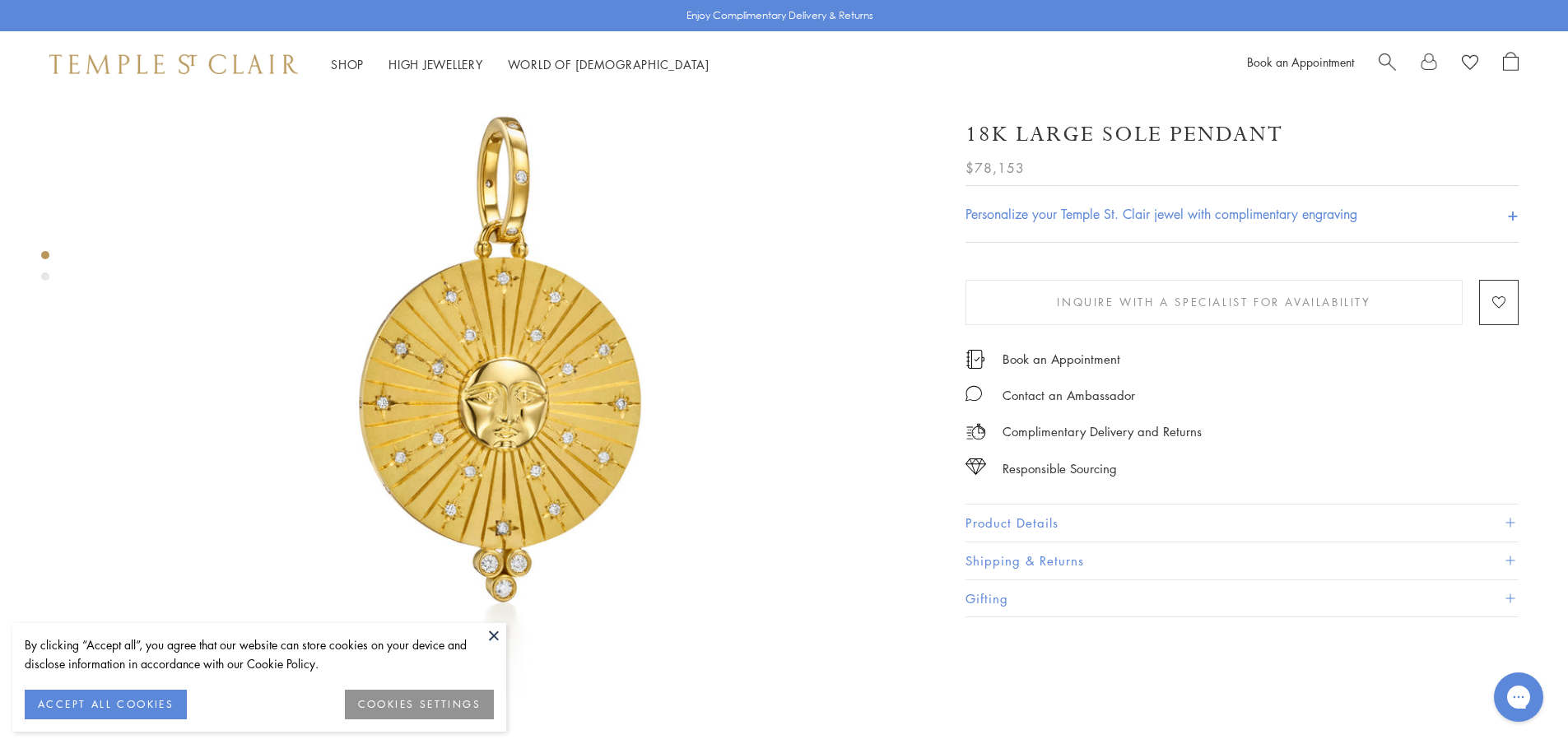
click at [493, 630] on button at bounding box center [494, 635] width 25 height 25
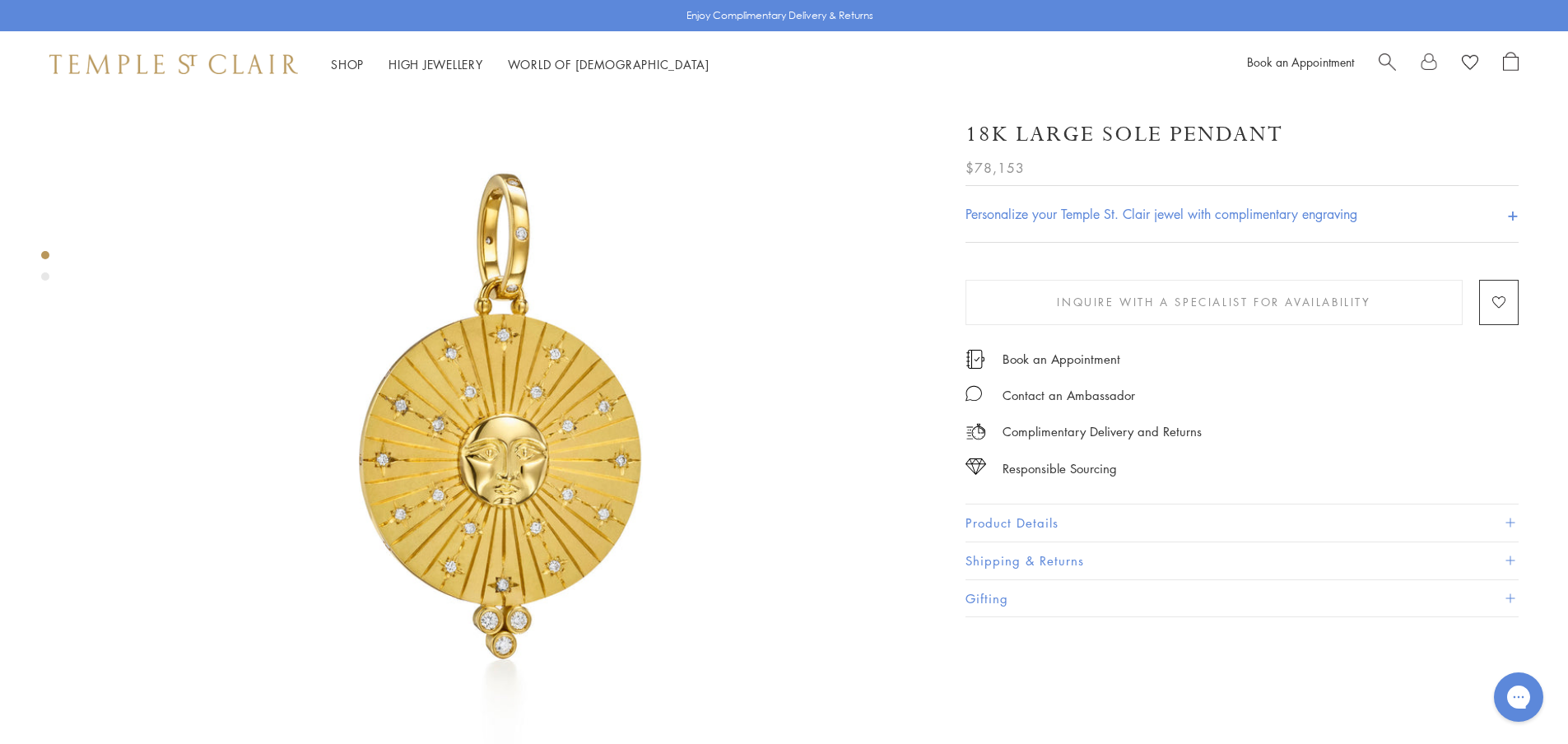
scroll to position [82, 0]
